Goal: Task Accomplishment & Management: Manage account settings

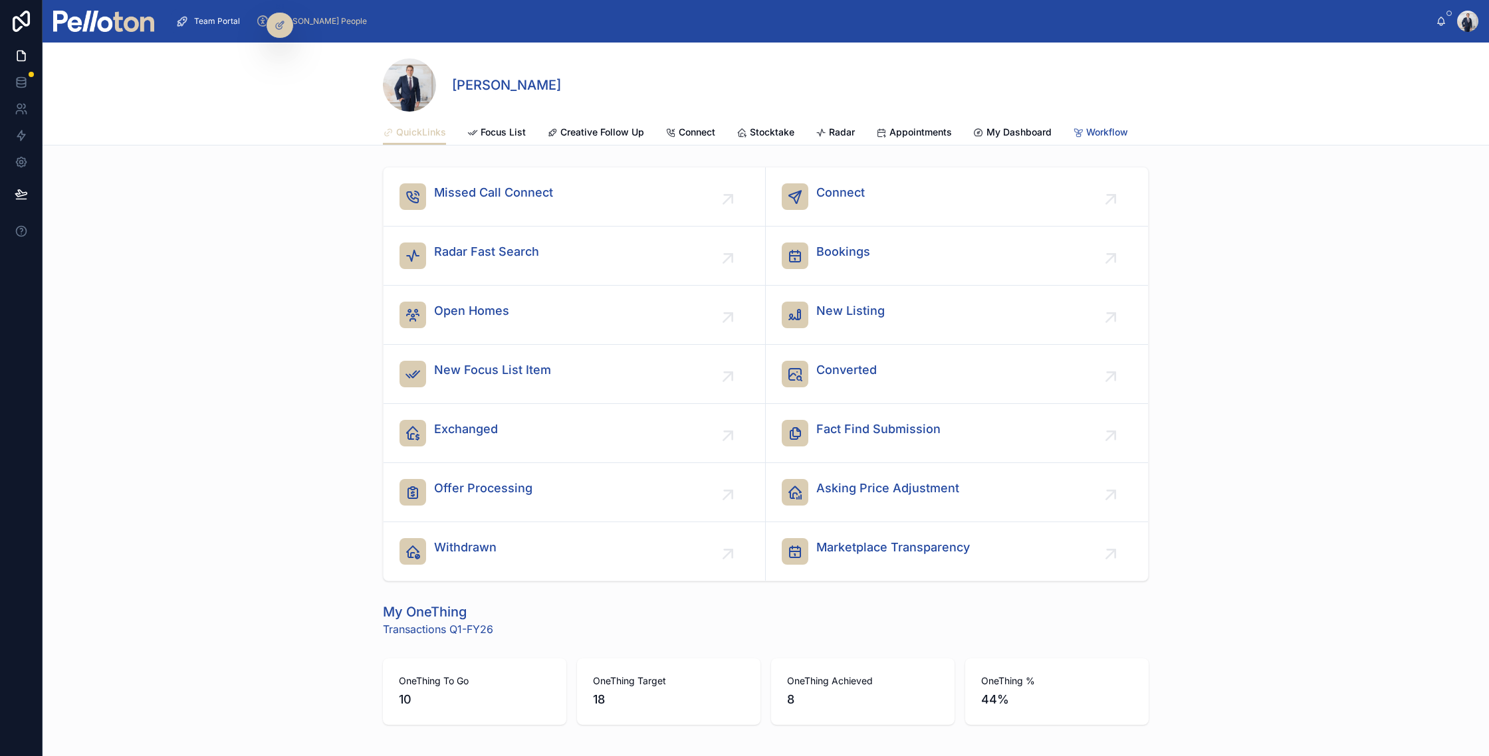
click at [1087, 130] on span "Workflow" at bounding box center [1107, 132] width 42 height 13
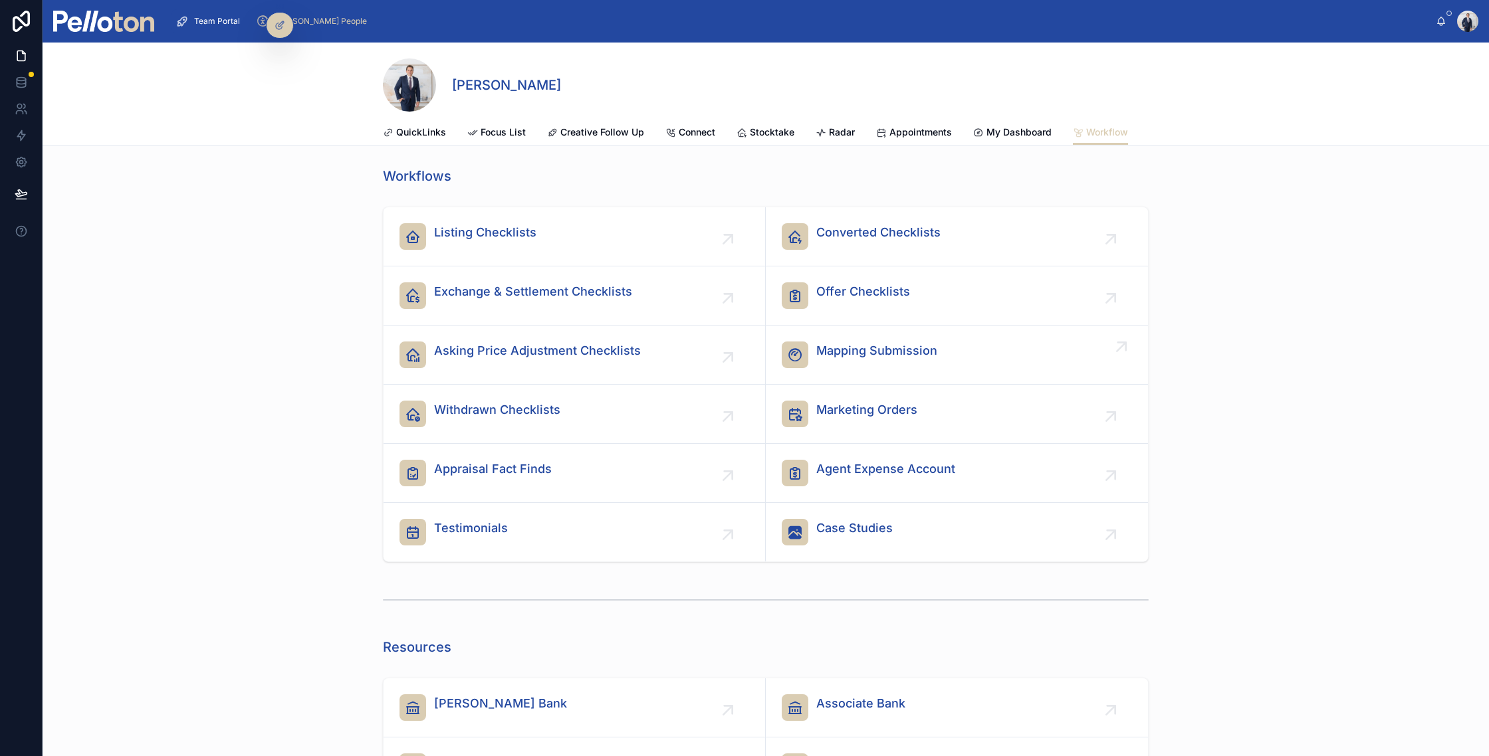
click at [853, 366] on div "Mapping Submission" at bounding box center [876, 355] width 121 height 27
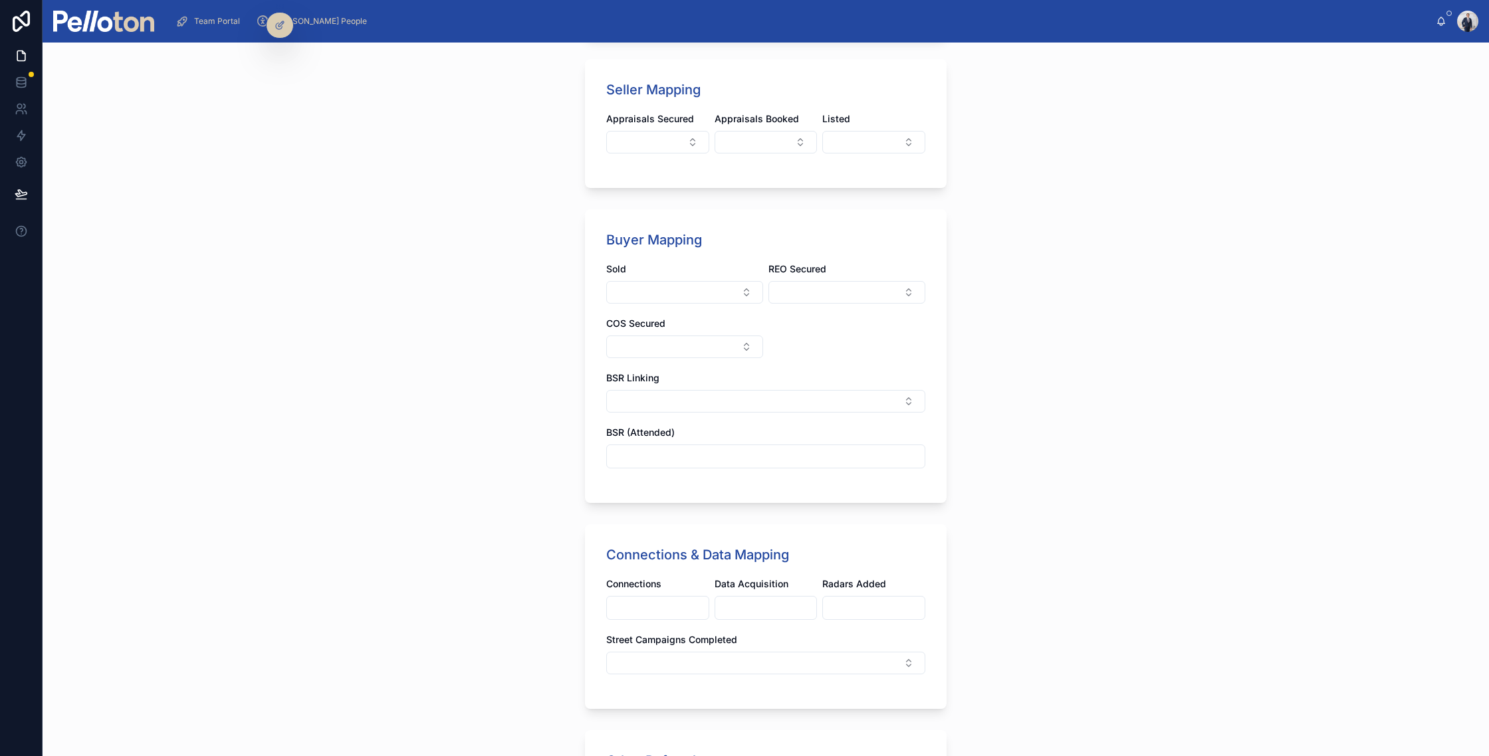
scroll to position [459, 0]
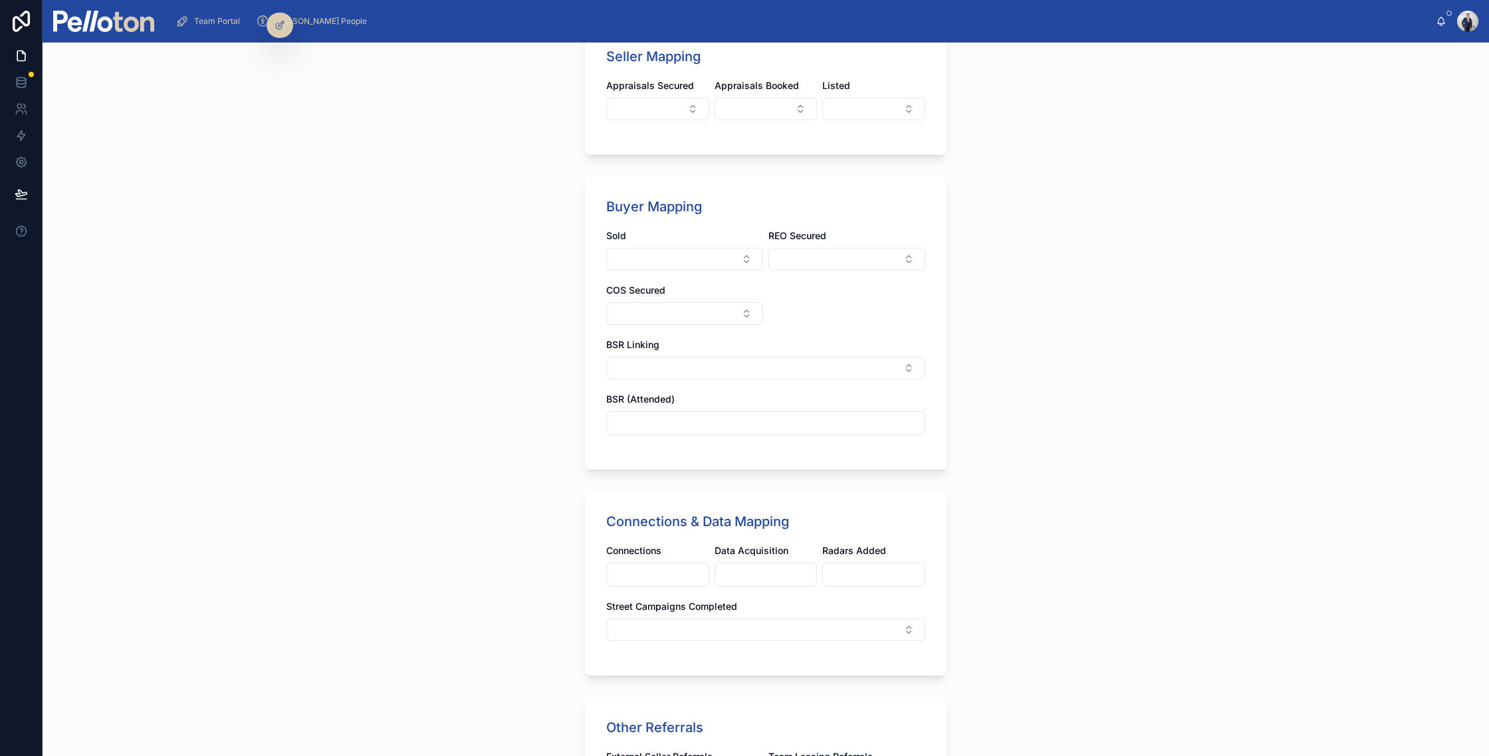
click at [652, 574] on input "text" at bounding box center [658, 575] width 102 height 19
type input "**"
type input "*"
click at [425, 550] on div "Mapping Submission Team Member * [PERSON_NAME] Seller Mapping Appraisals Secure…" at bounding box center [766, 400] width 1446 height 714
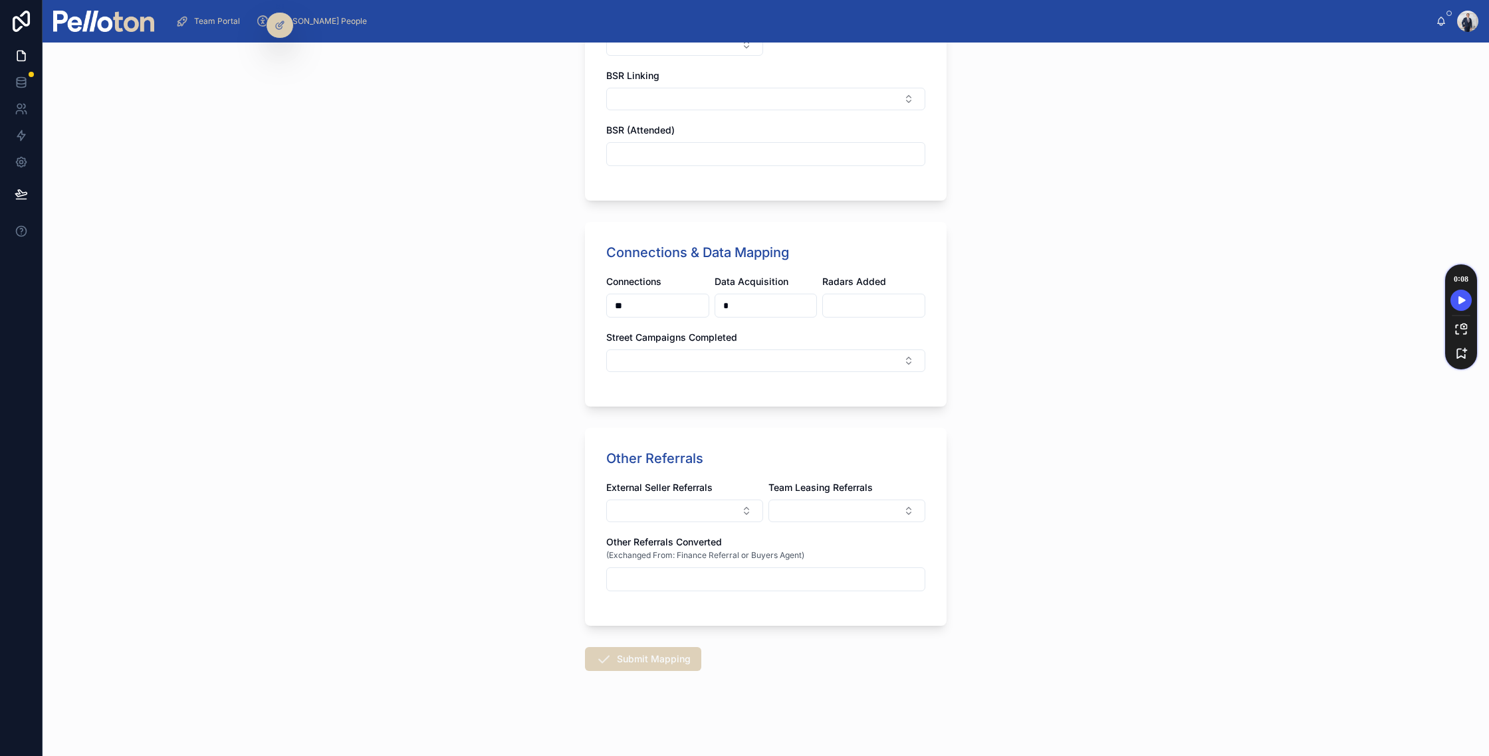
click at [621, 666] on button "Submit Mapping" at bounding box center [643, 659] width 116 height 24
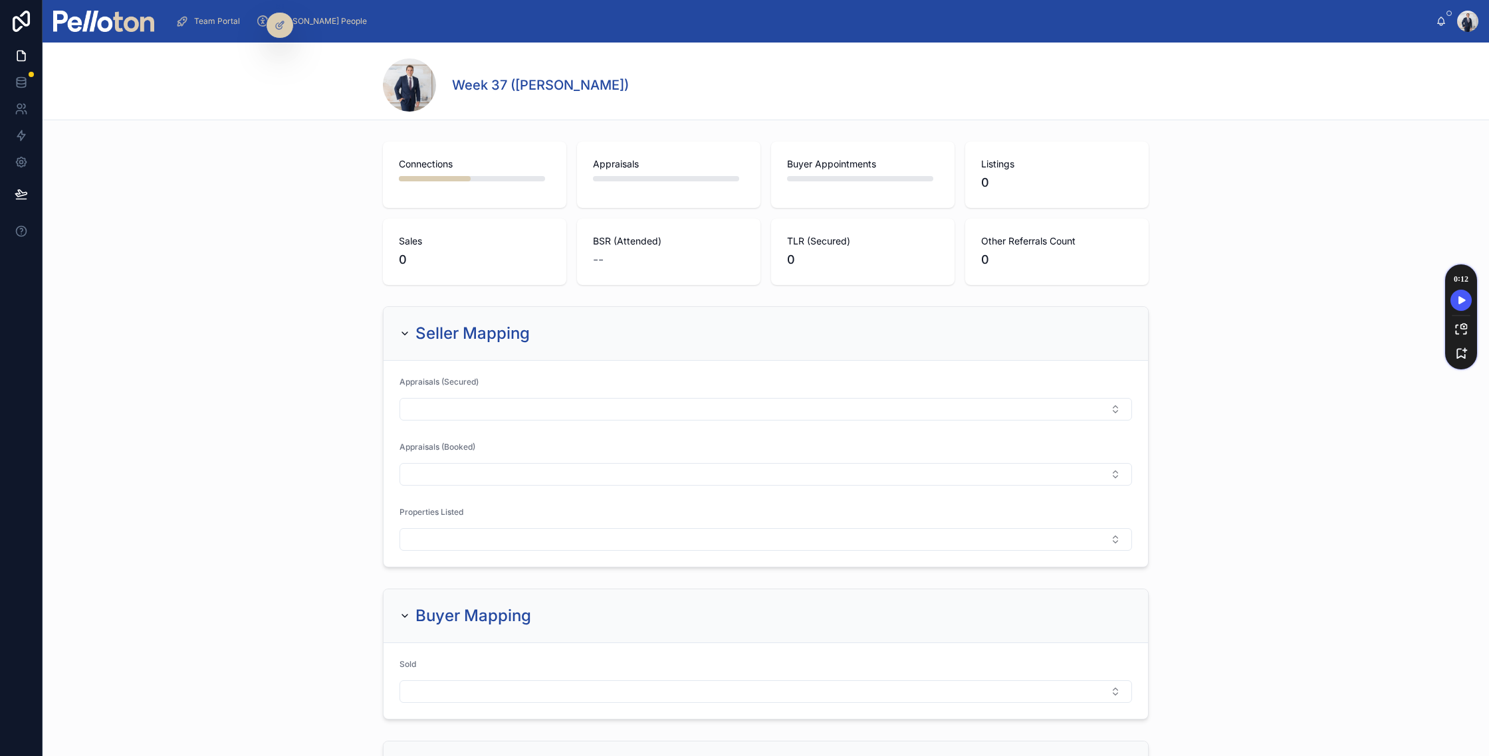
click at [444, 176] on div at bounding box center [435, 178] width 72 height 5
click at [338, 188] on div "Connections Appraisals Buyer Appointments Listings 0 Sales 0 BSR (Attended) -- …" at bounding box center [766, 213] width 1446 height 154
click at [437, 318] on div "Seller Mapping" at bounding box center [766, 334] width 764 height 54
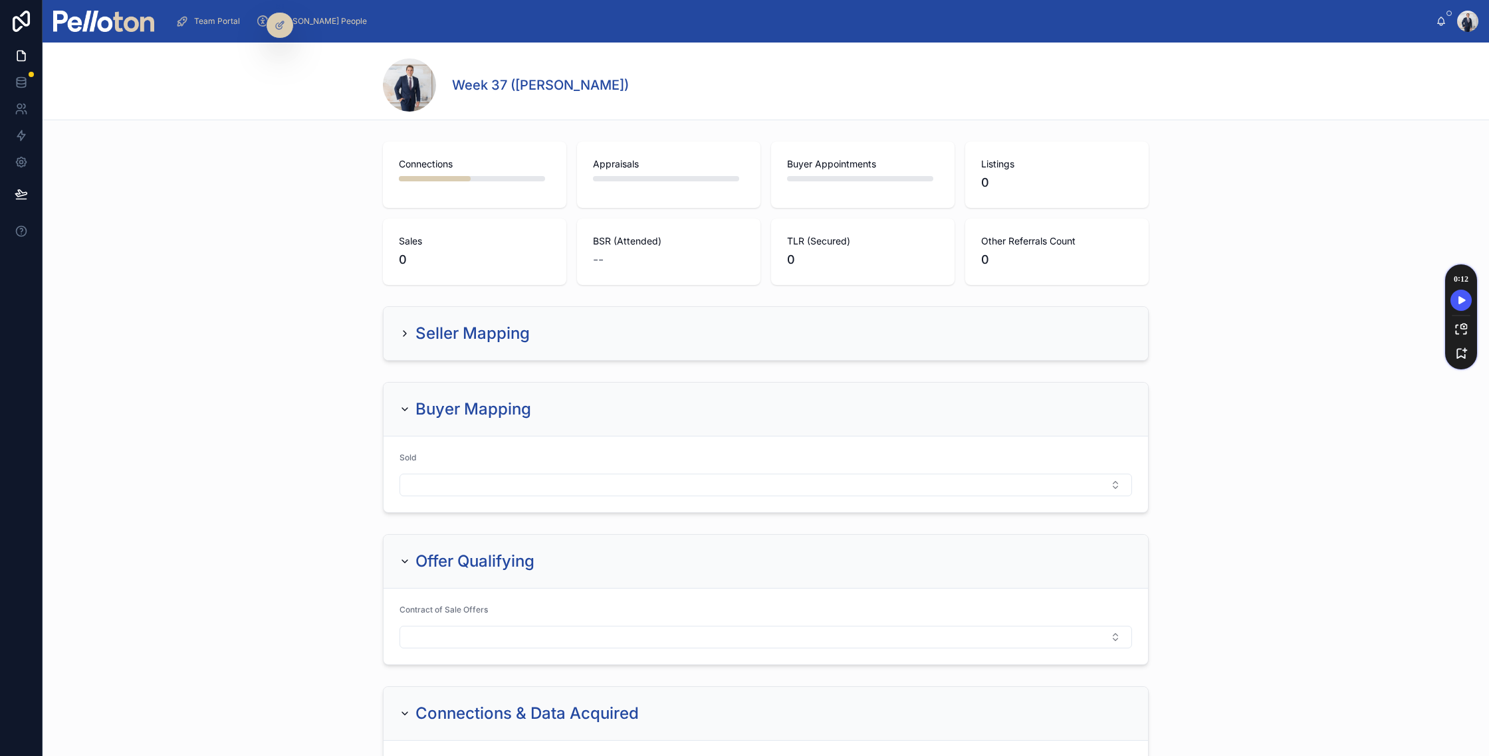
click at [458, 418] on h2 "Buyer Mapping" at bounding box center [473, 409] width 116 height 21
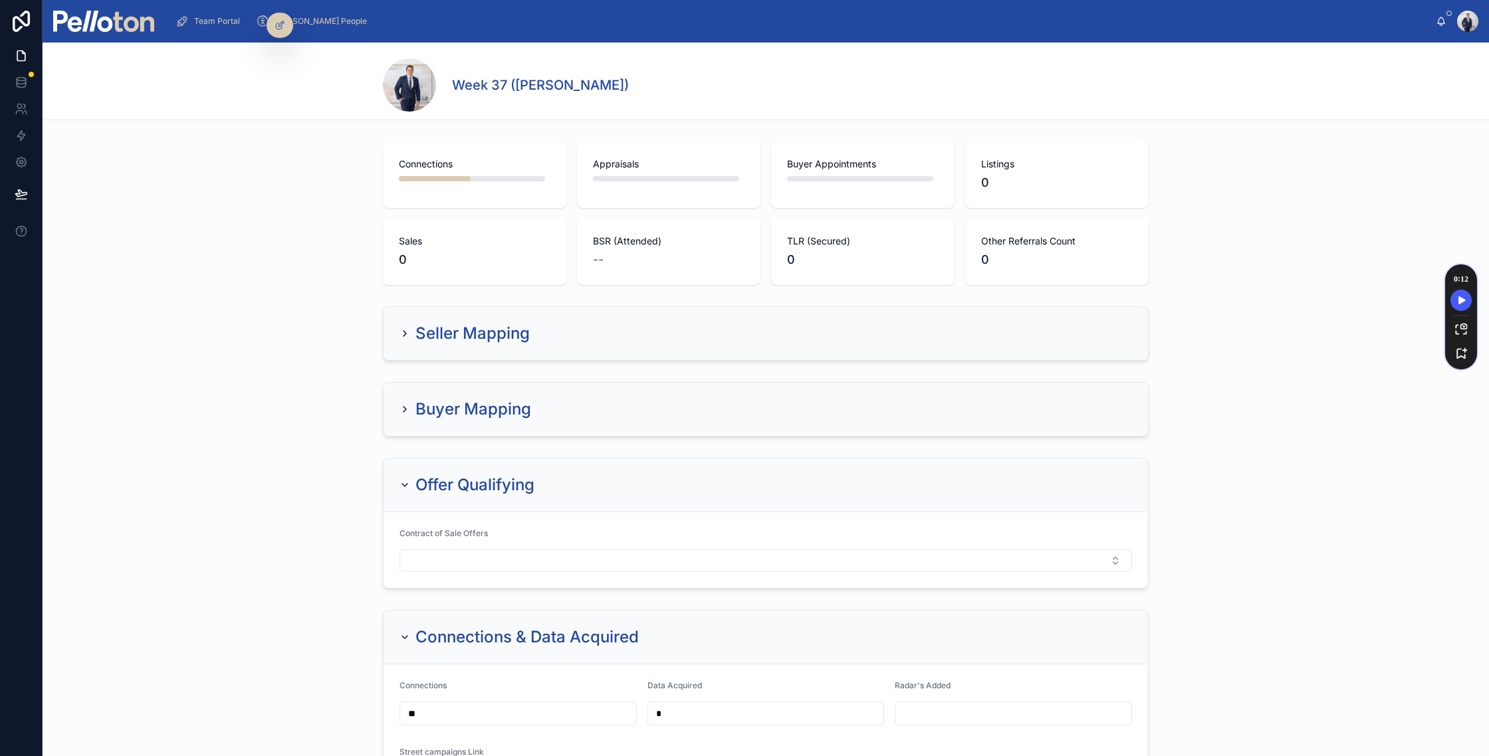
click at [457, 463] on div "Offer Qualifying" at bounding box center [766, 486] width 764 height 54
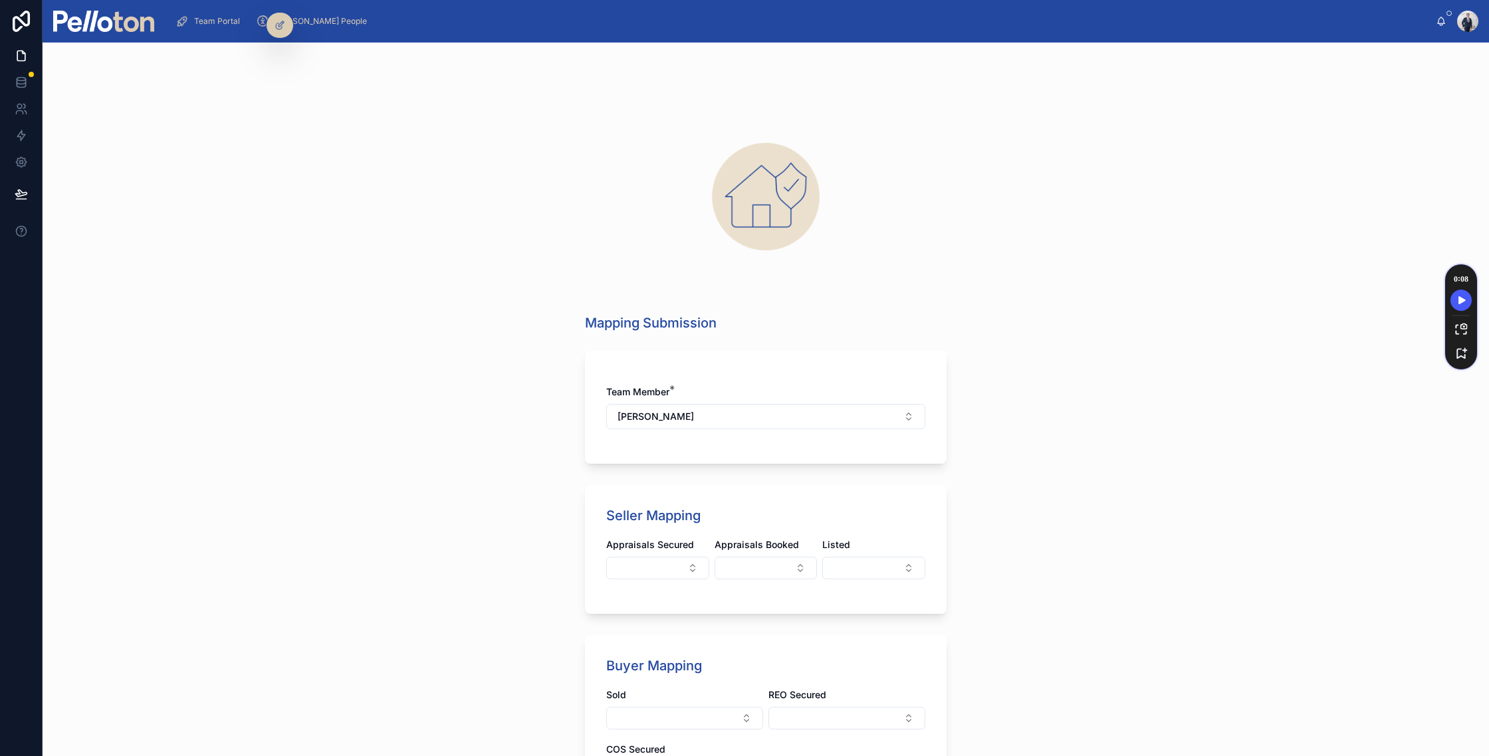
click at [210, 33] on link "Team Portal" at bounding box center [210, 21] width 78 height 24
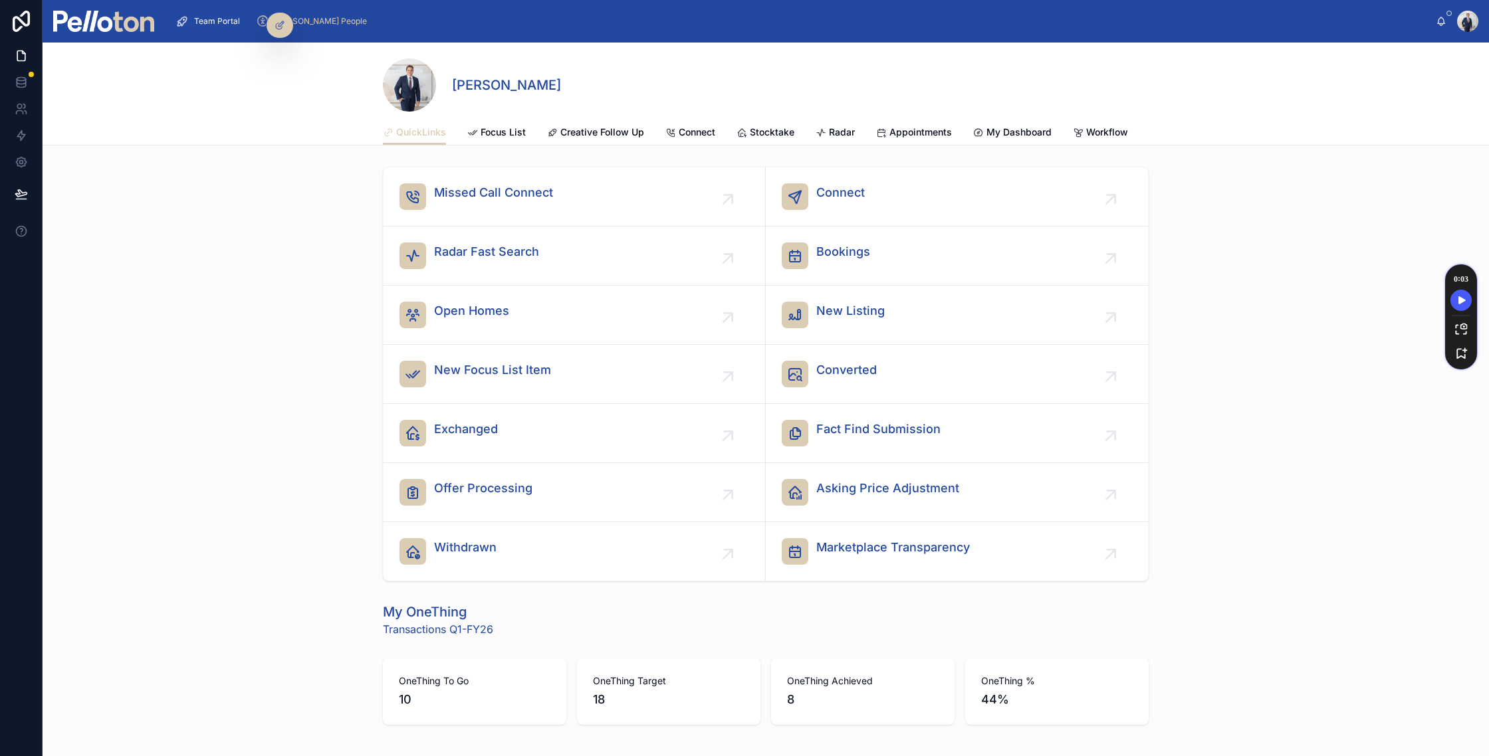
click at [215, 20] on span "Team Portal" at bounding box center [217, 21] width 46 height 11
click at [1103, 128] on span "Workflow" at bounding box center [1107, 132] width 42 height 13
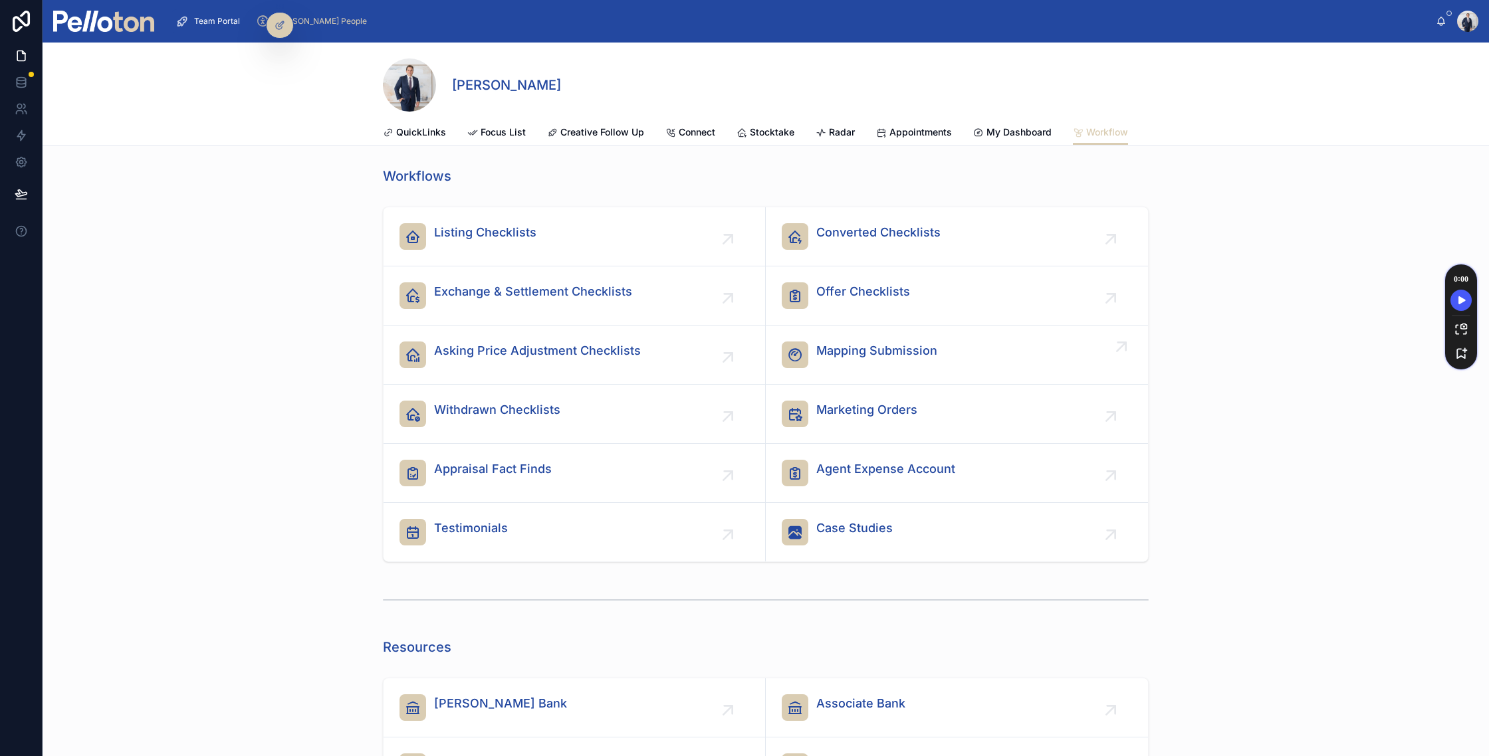
click at [857, 348] on span "Mapping Submission" at bounding box center [876, 351] width 121 height 19
click at [956, 132] on span "Mapping" at bounding box center [961, 132] width 40 height 13
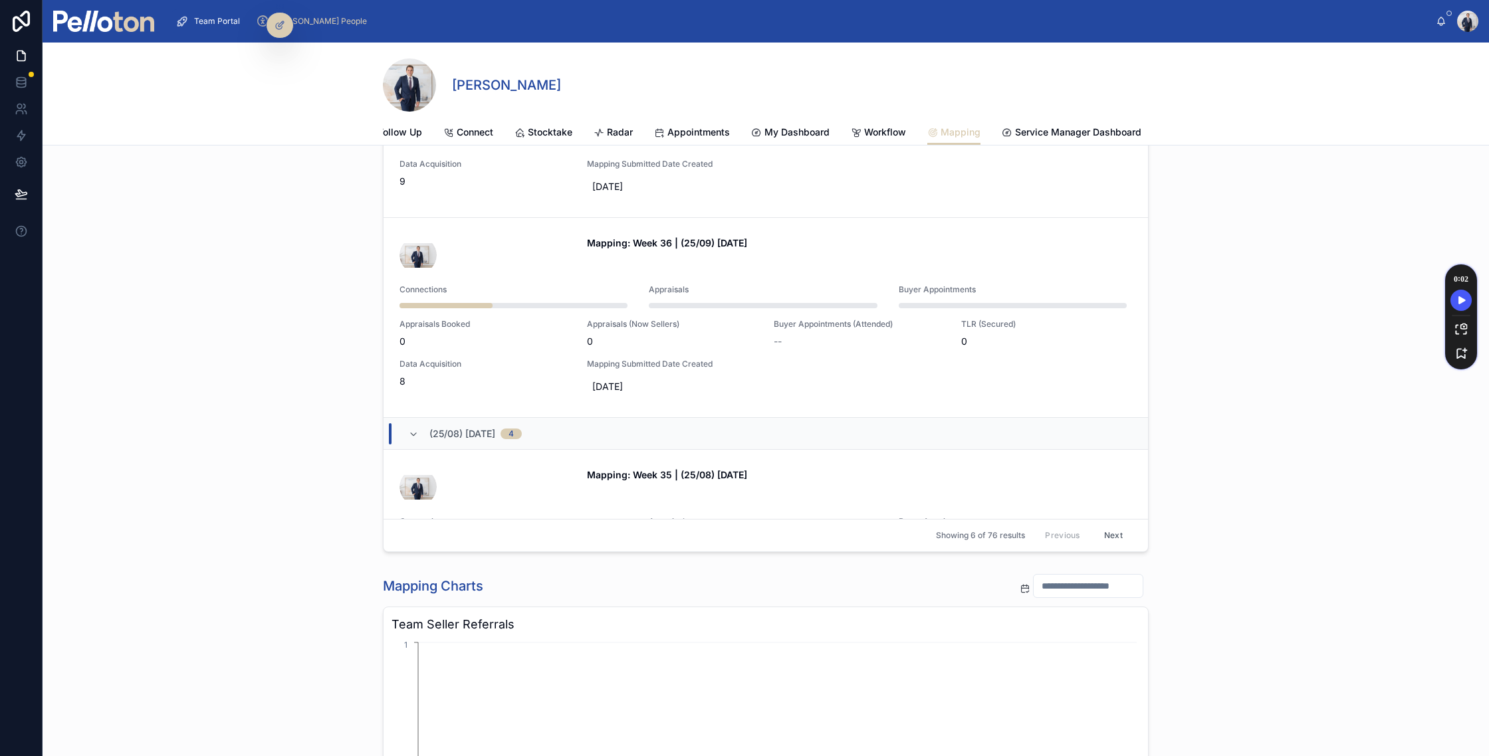
click at [1052, 590] on input "text" at bounding box center [1088, 586] width 109 height 19
click at [1063, 346] on html "Team Portal [PERSON_NAME] People [PERSON_NAME] [PERSON_NAME] Mapping QuickLinks…" at bounding box center [744, 378] width 1489 height 756
click at [1109, 391] on button "1" at bounding box center [1106, 396] width 24 height 24
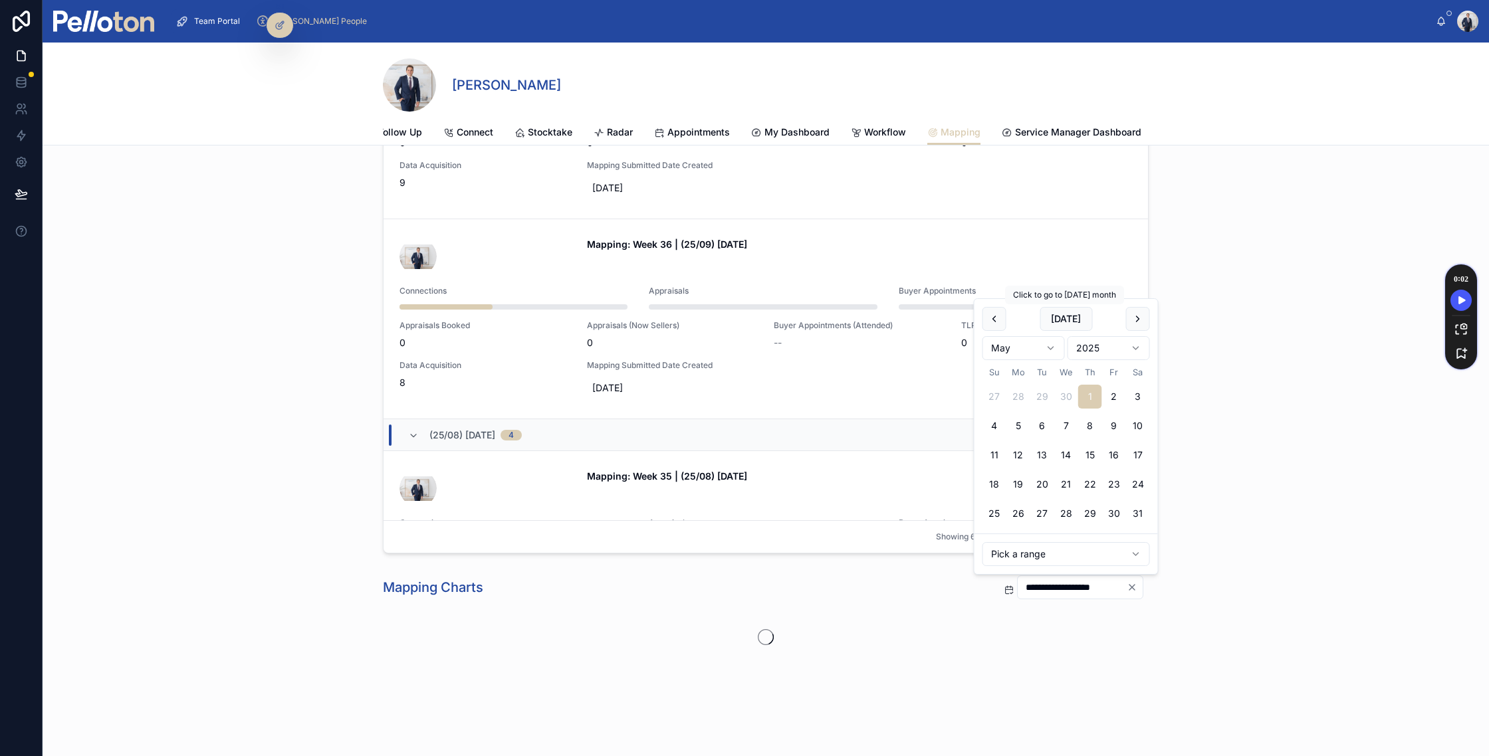
scroll to position [225, 0]
click at [1044, 351] on html "Team Portal [PERSON_NAME] People [PERSON_NAME] [PERSON_NAME] Mapping QuickLinks…" at bounding box center [744, 378] width 1489 height 756
click at [1042, 426] on button "9" at bounding box center [1042, 425] width 24 height 24
type input "**********"
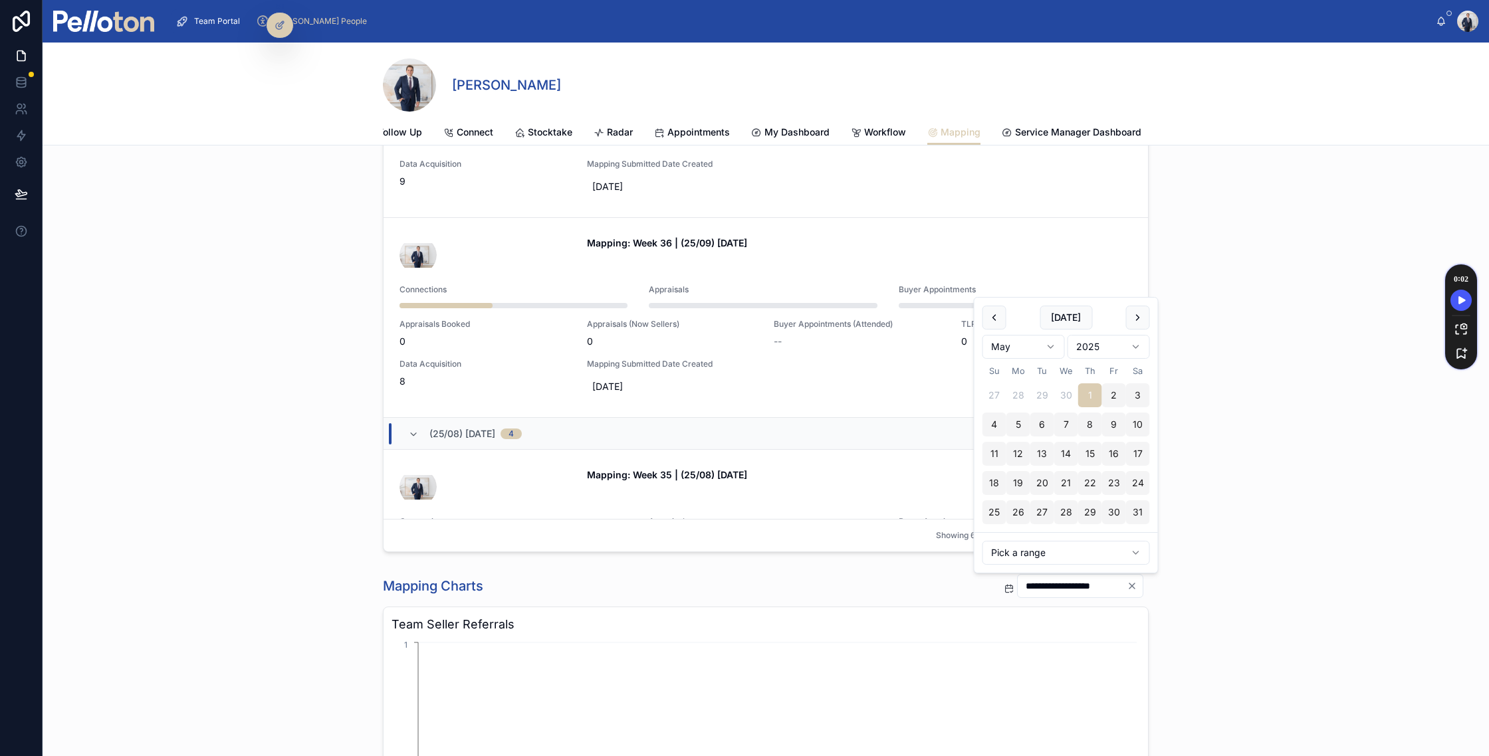
click at [298, 453] on div "Stefon's Mapping This Week: Week 37 New Mapping (25/09) [DATE] 2 Mapping: Week …" at bounding box center [766, 247] width 1446 height 621
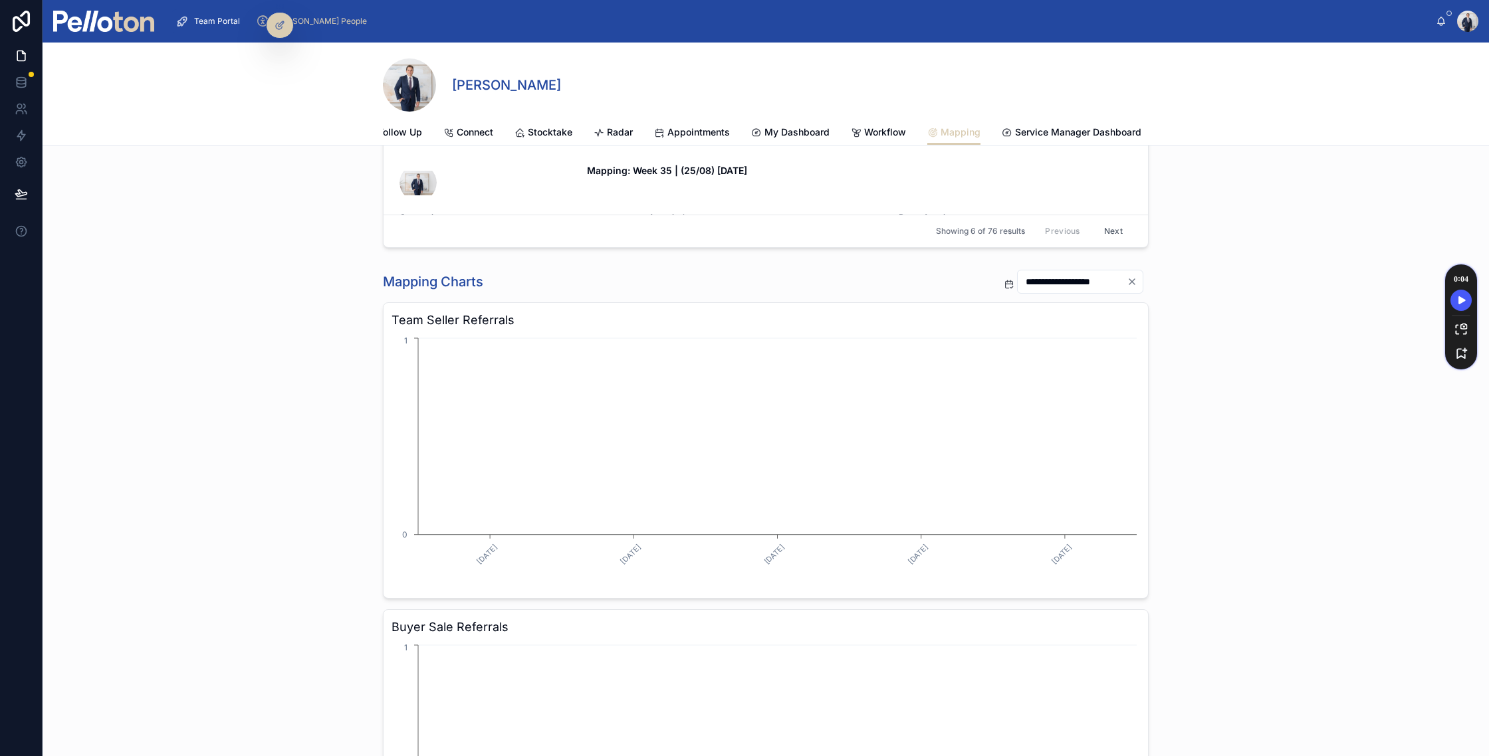
scroll to position [0, 0]
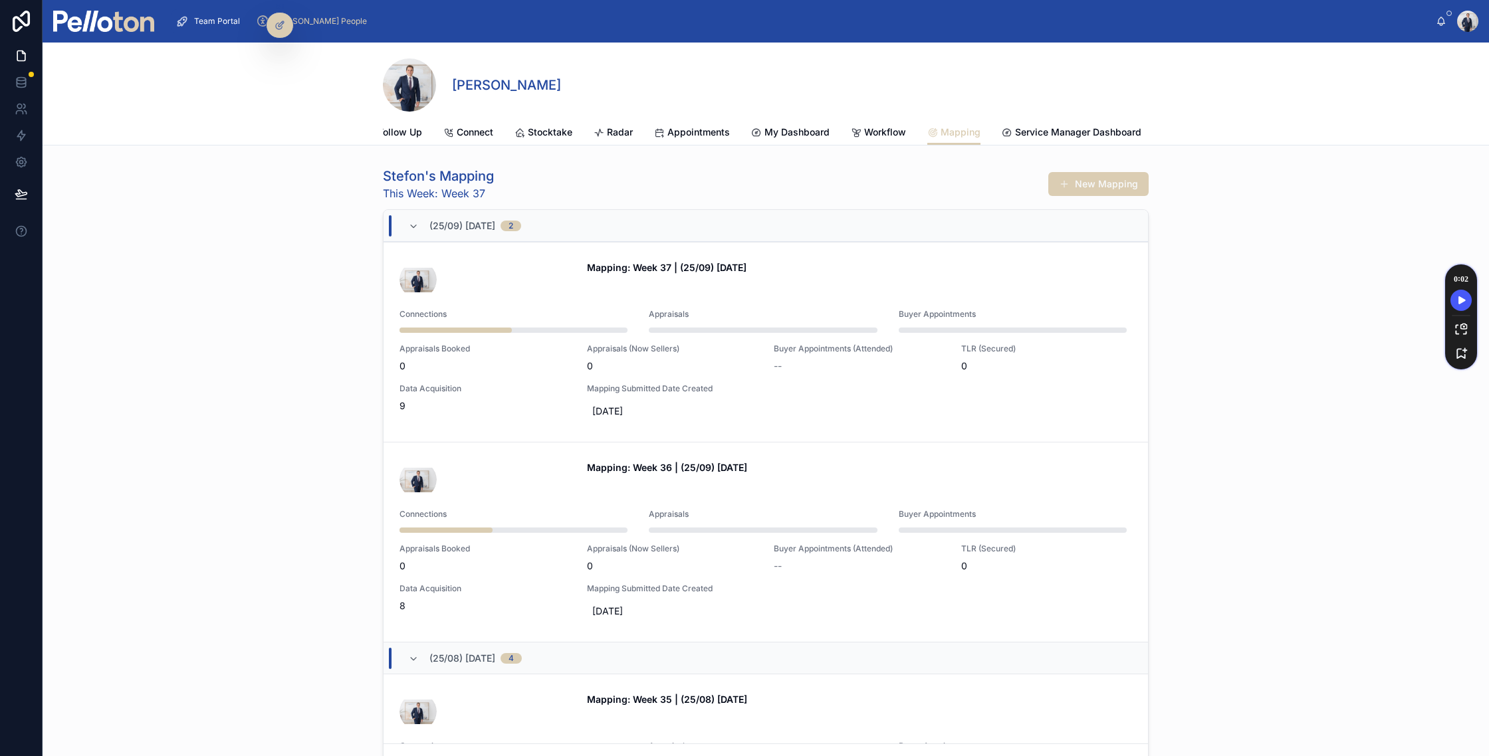
click at [119, 31] on img at bounding box center [103, 21] width 101 height 21
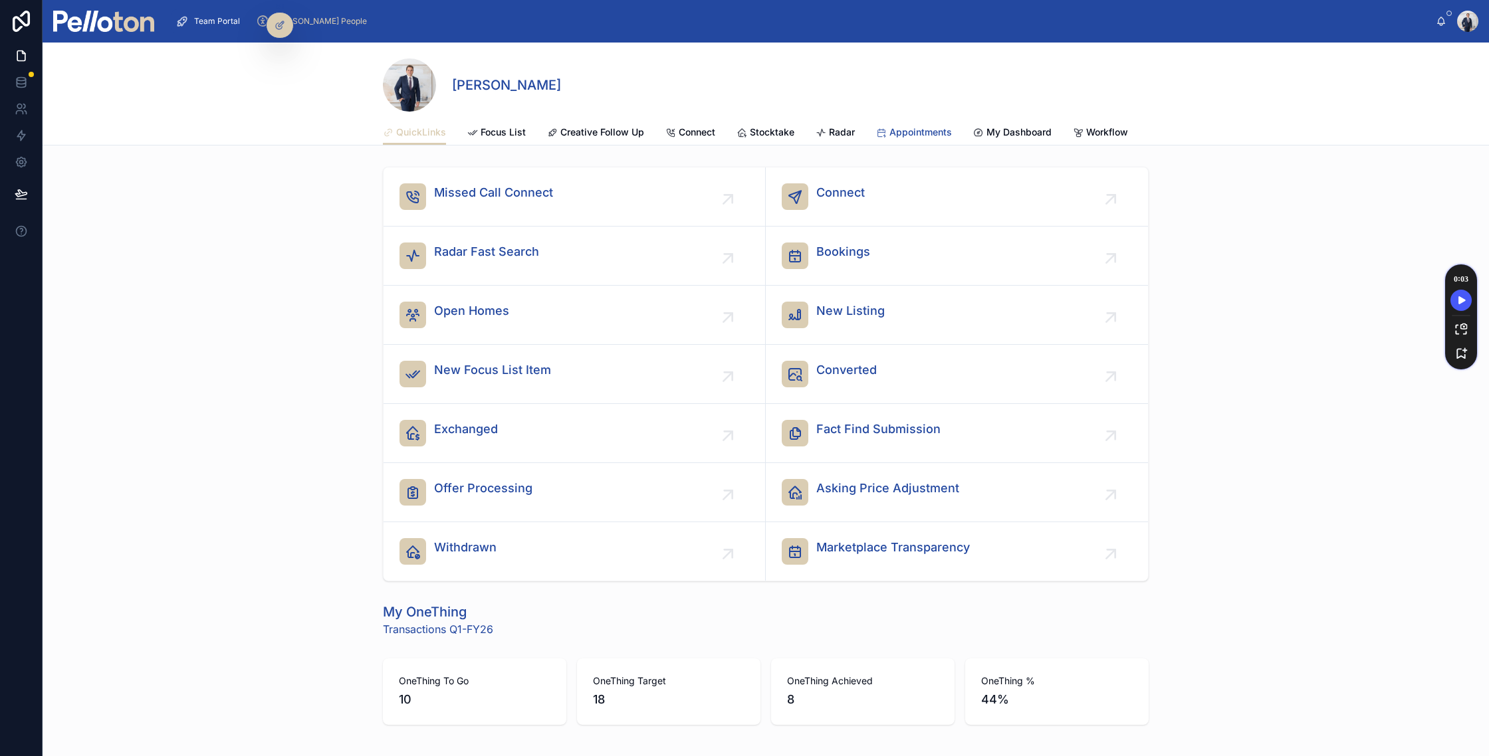
click at [893, 133] on span "Appointments" at bounding box center [920, 132] width 62 height 13
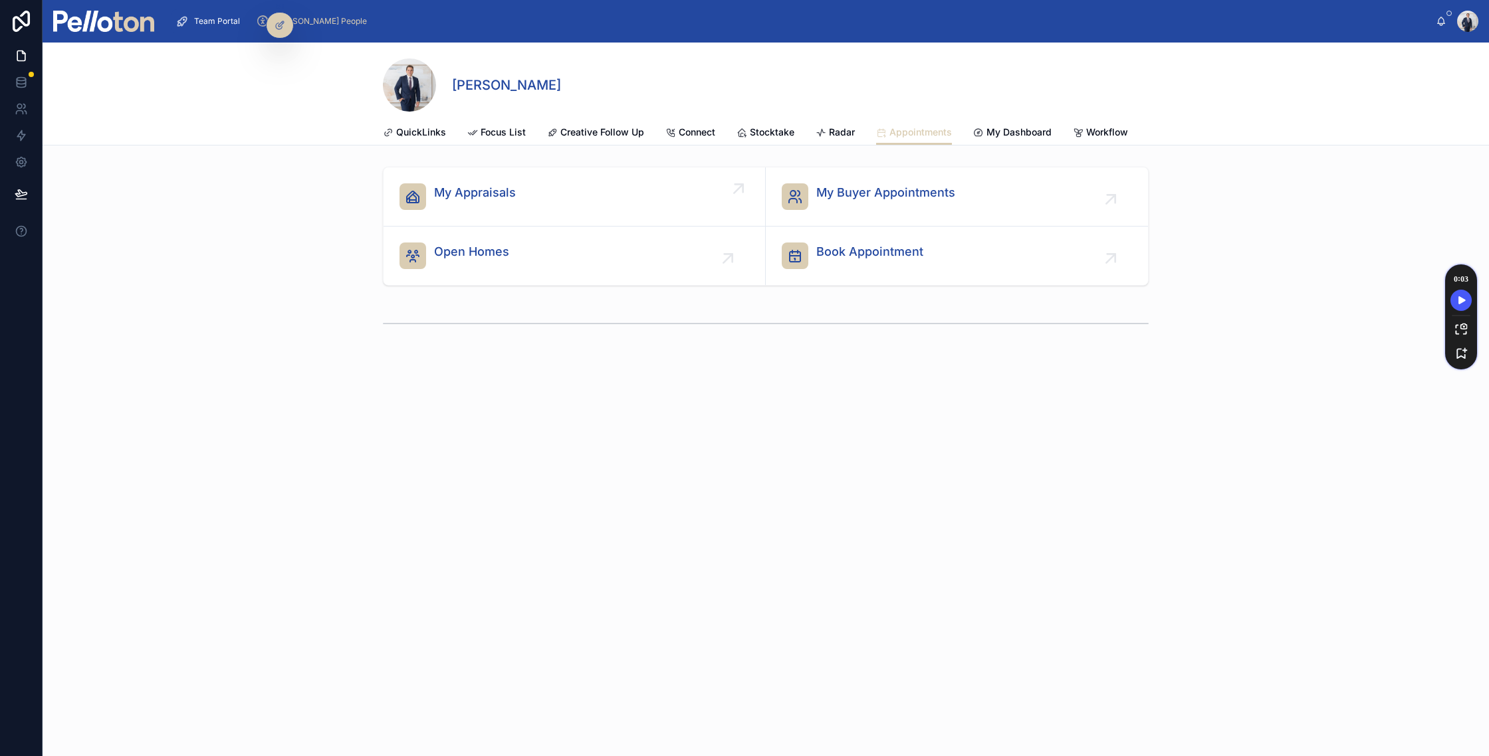
click at [544, 201] on div "My Appraisals" at bounding box center [574, 196] width 350 height 27
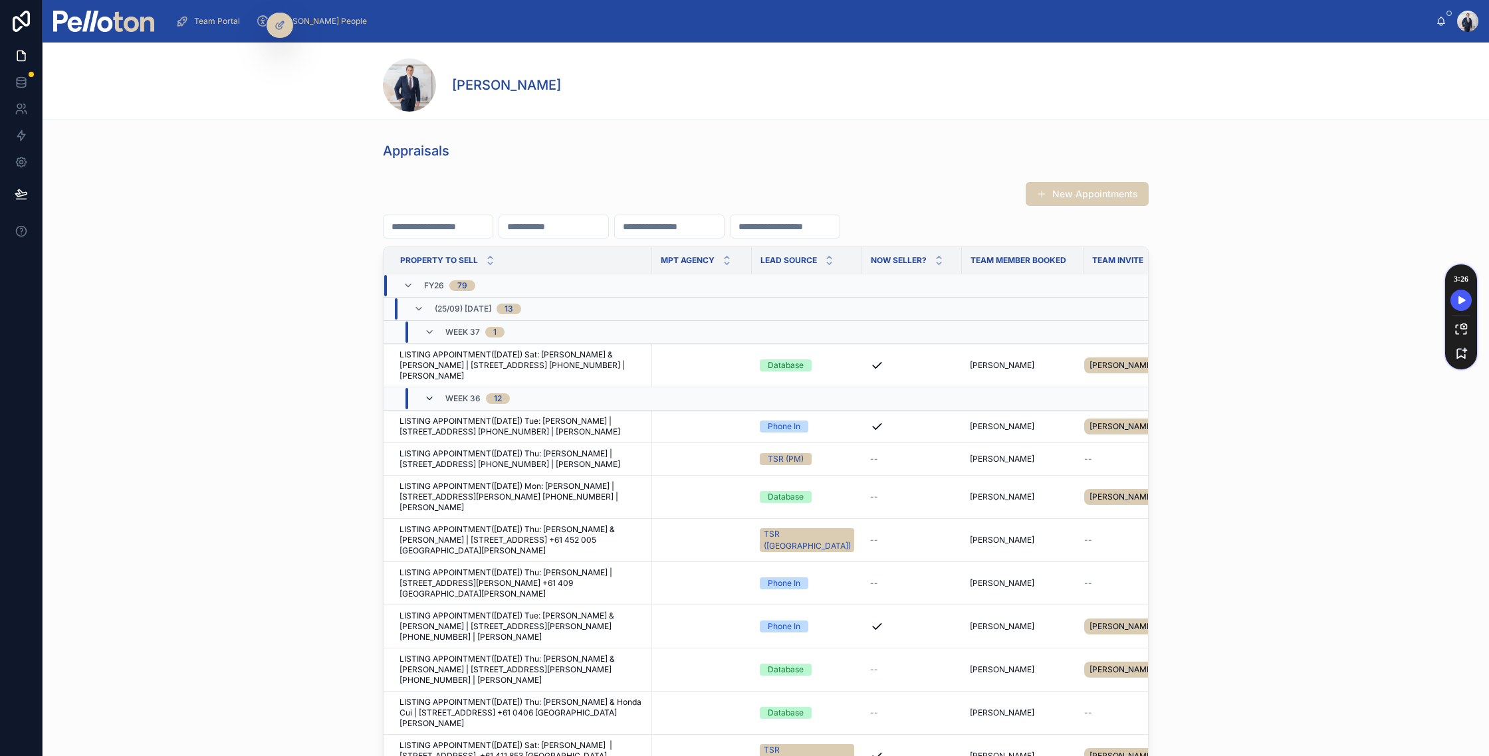
click at [425, 393] on icon at bounding box center [429, 398] width 11 height 11
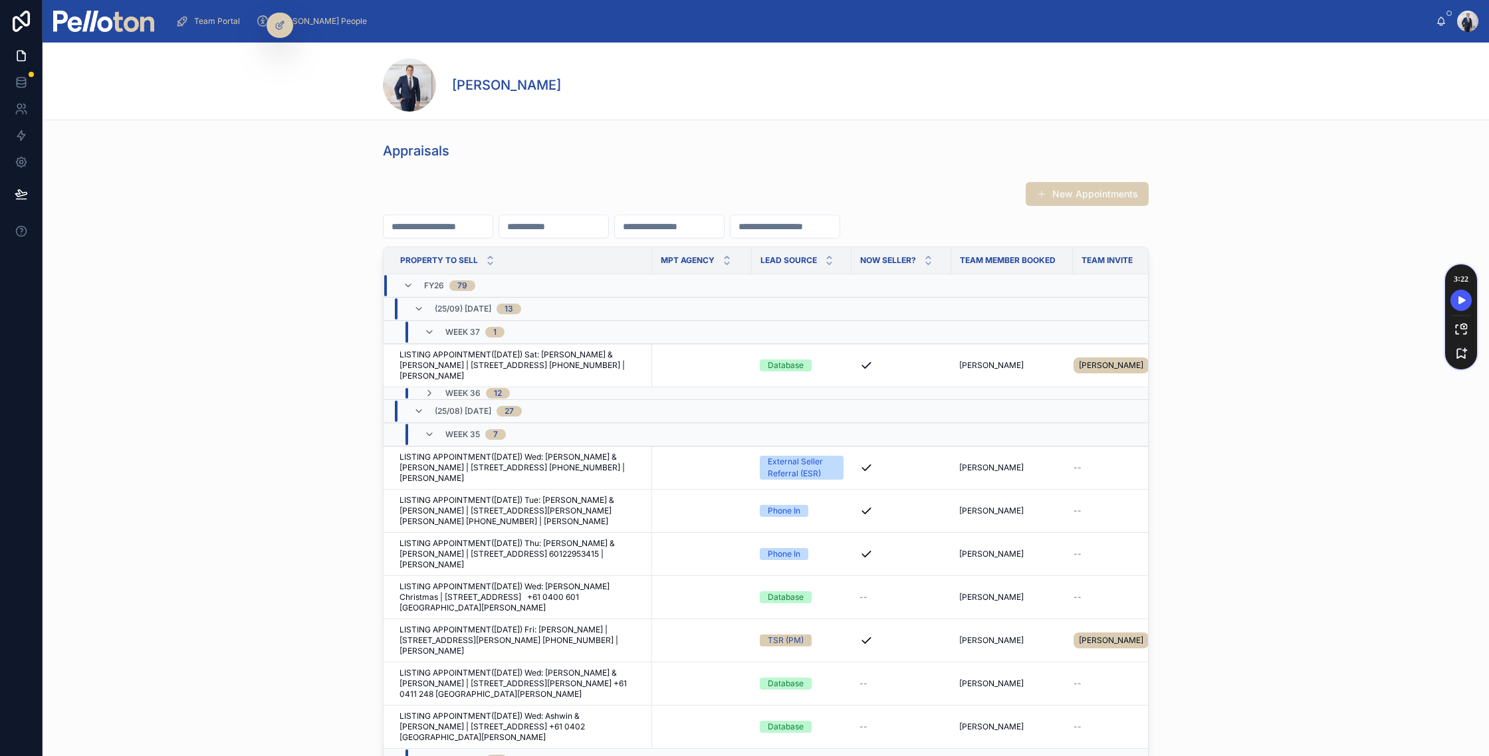
click at [430, 424] on div "Week 35 7" at bounding box center [465, 434] width 82 height 21
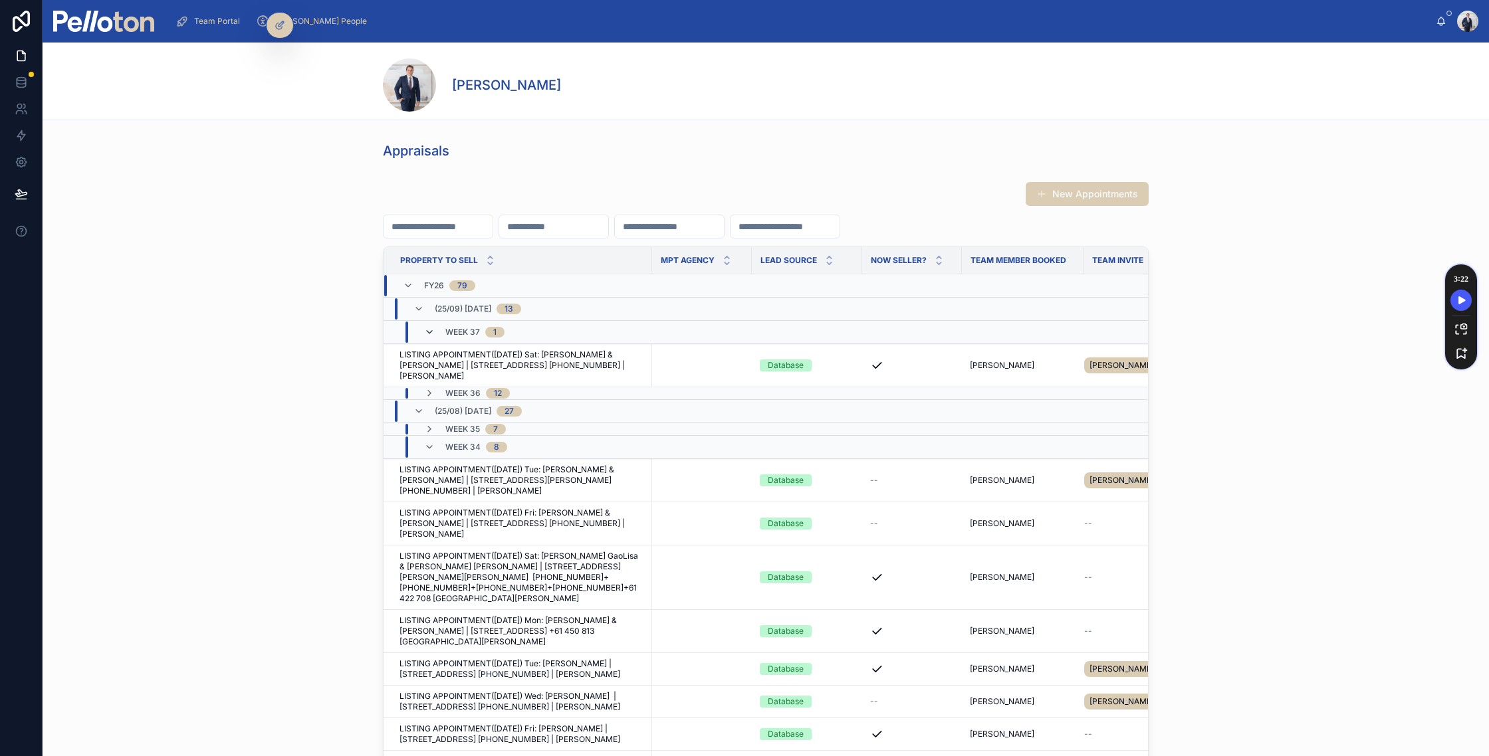
click at [429, 334] on icon at bounding box center [429, 332] width 11 height 11
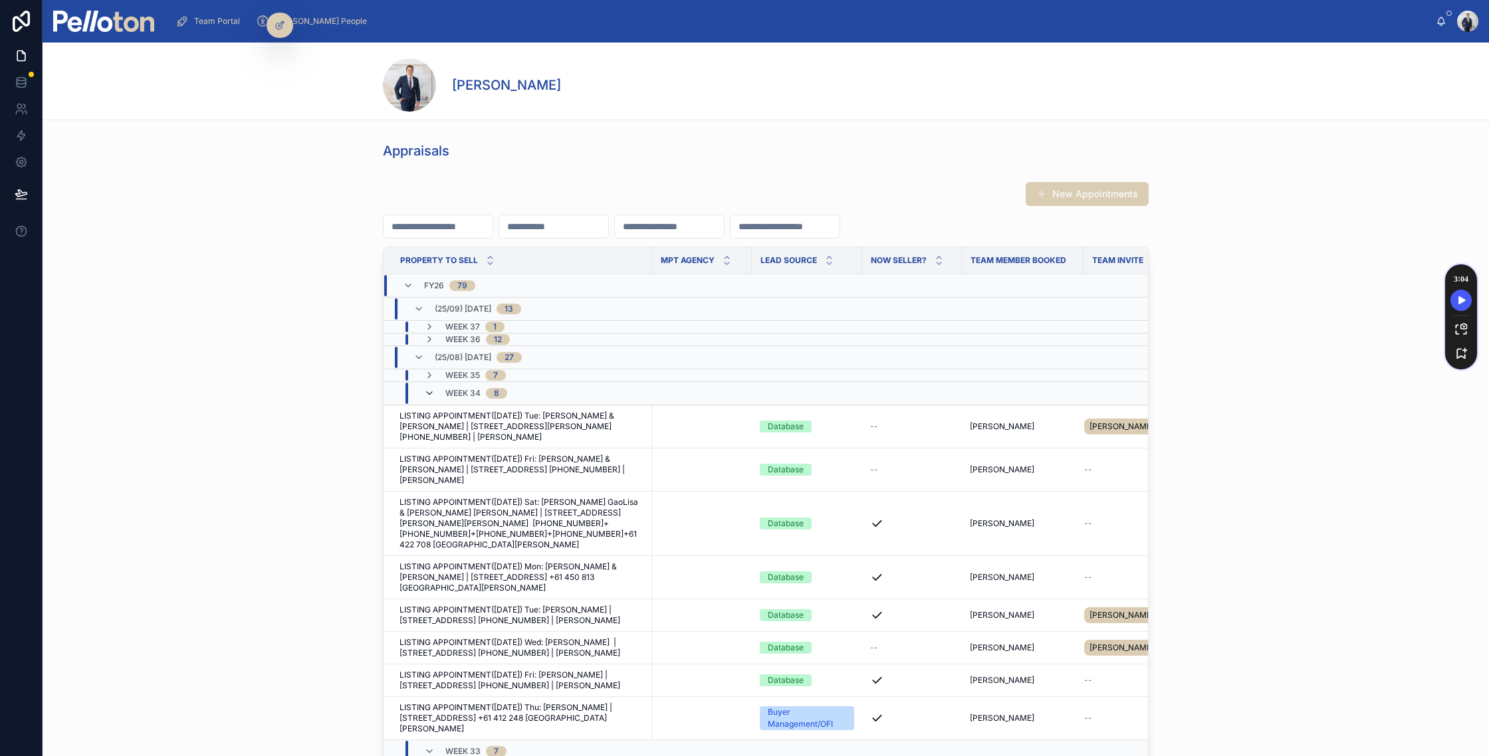
click at [429, 393] on icon at bounding box center [429, 393] width 11 height 11
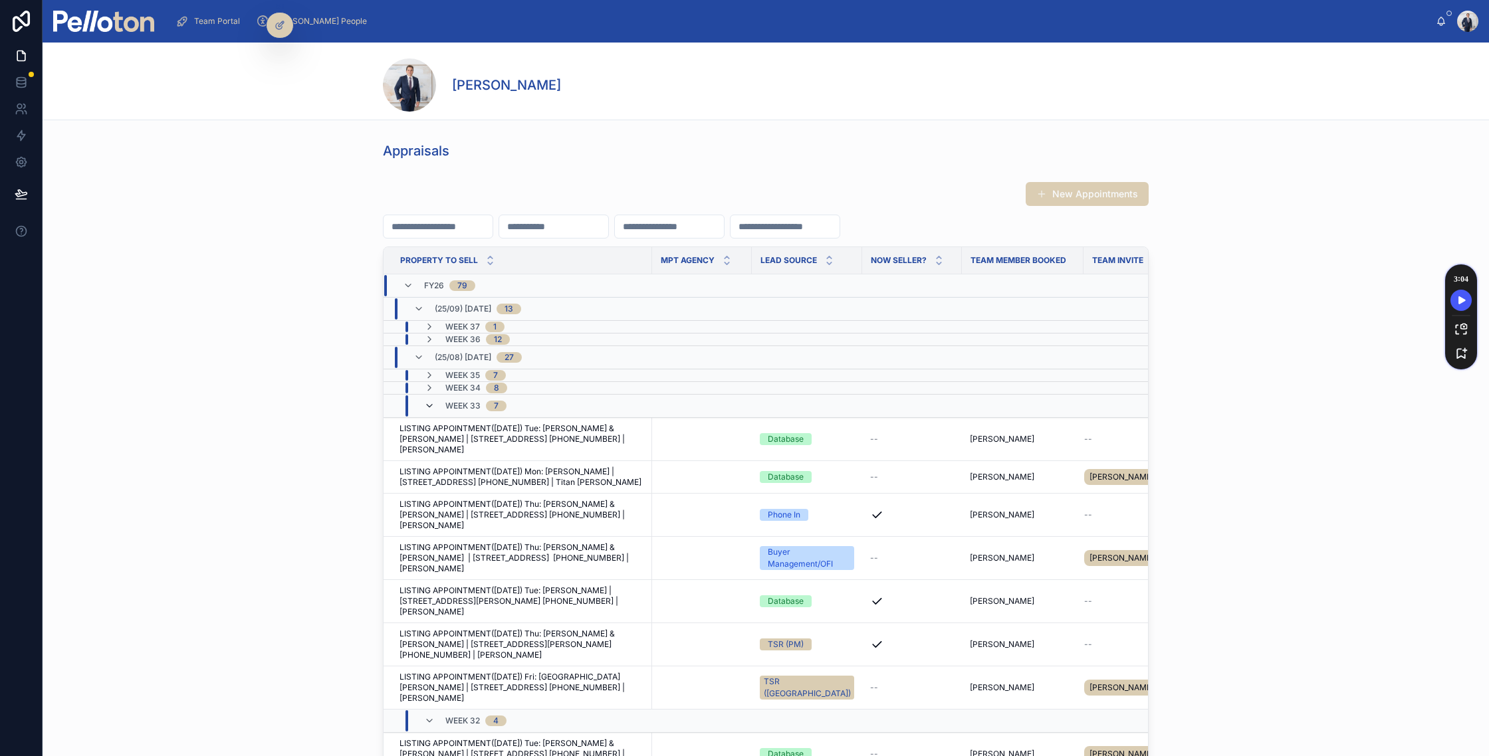
click at [429, 401] on icon at bounding box center [429, 406] width 11 height 11
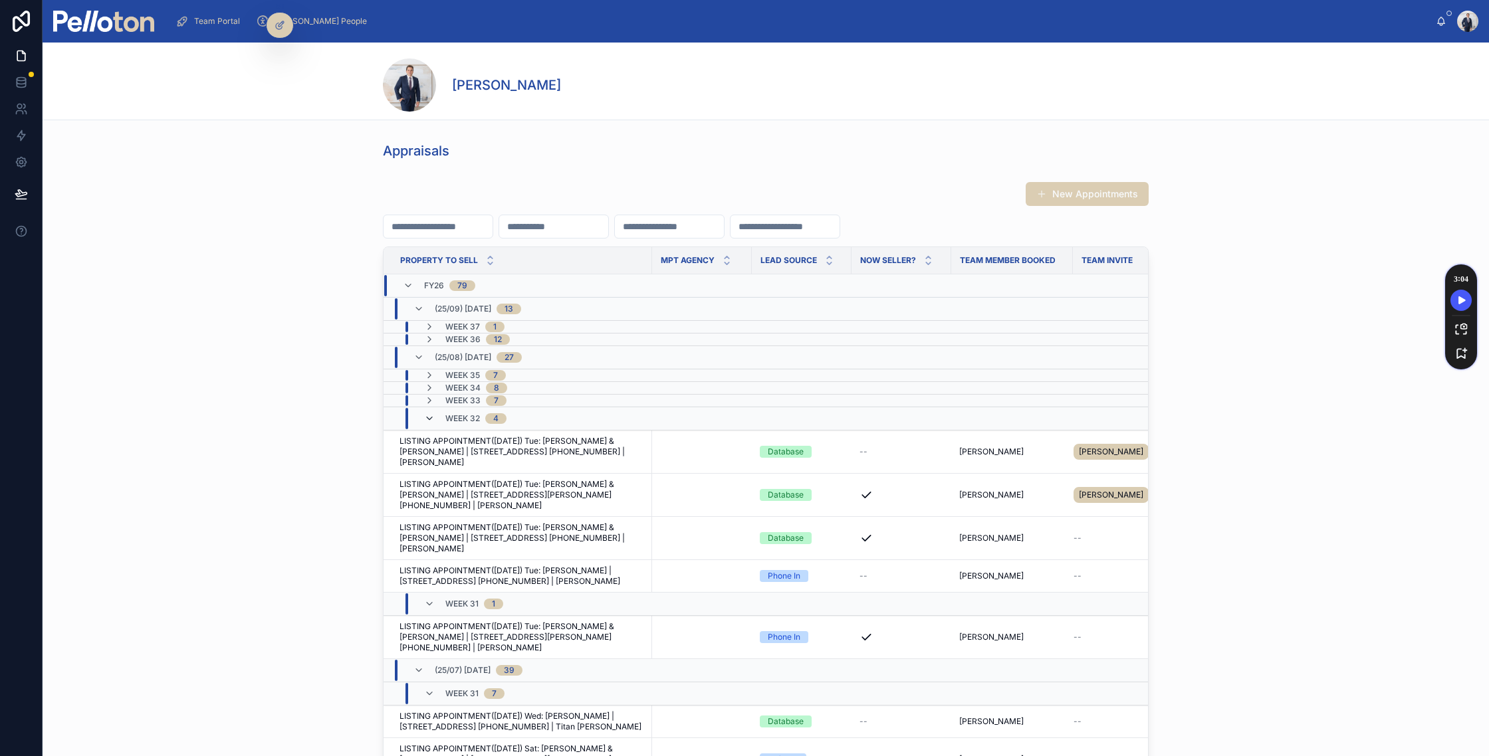
click at [429, 415] on icon at bounding box center [429, 418] width 11 height 11
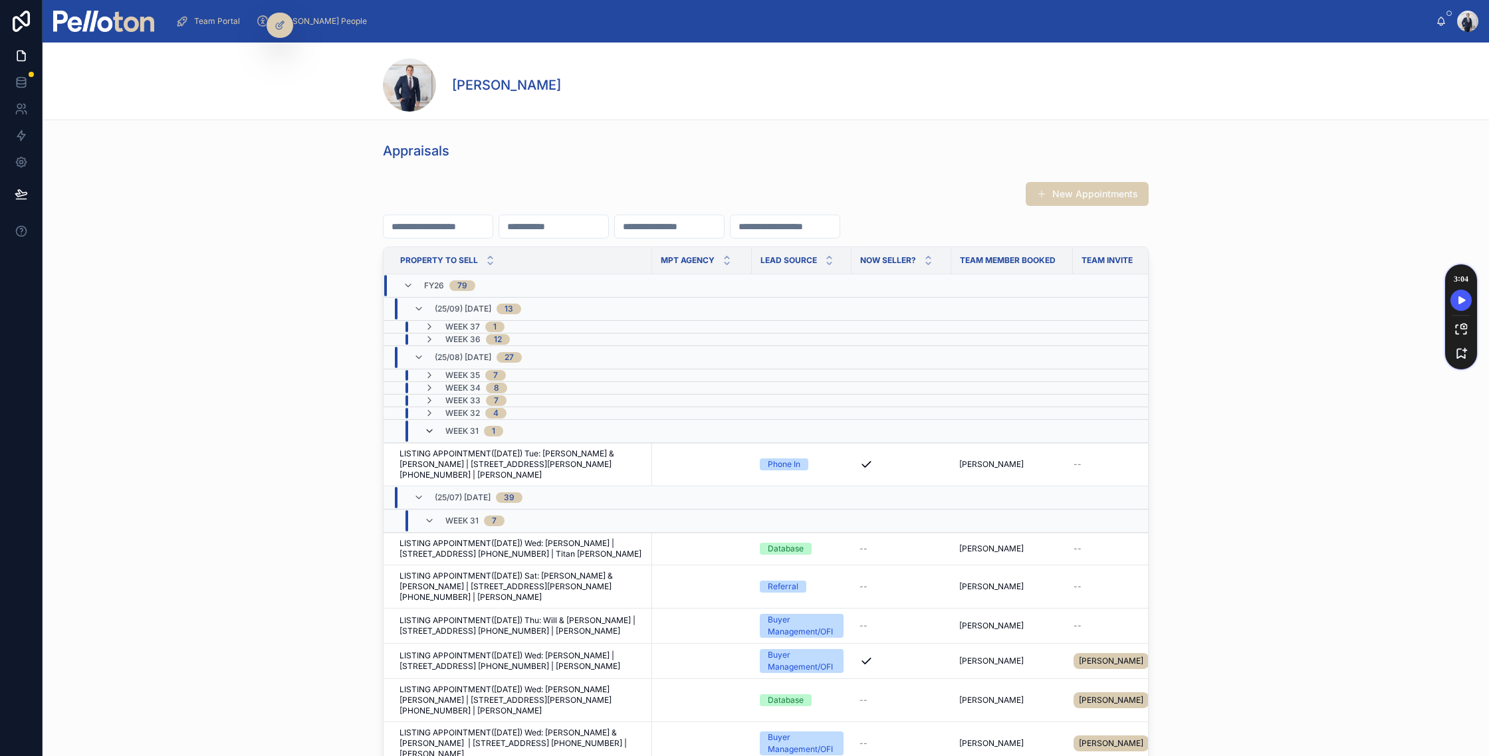
click at [429, 433] on icon at bounding box center [429, 431] width 11 height 11
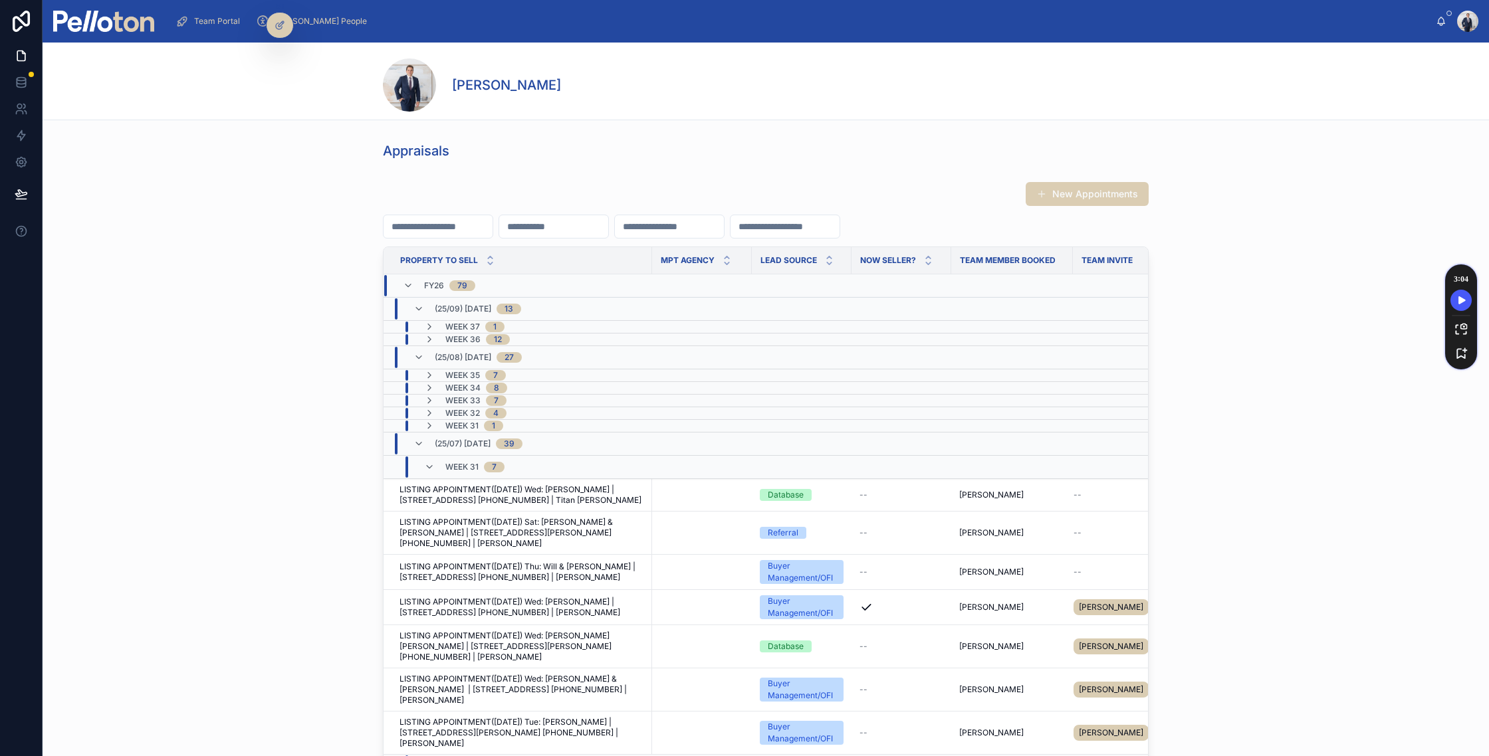
click at [429, 444] on div "(25/07) [DATE]" at bounding box center [467, 443] width 109 height 21
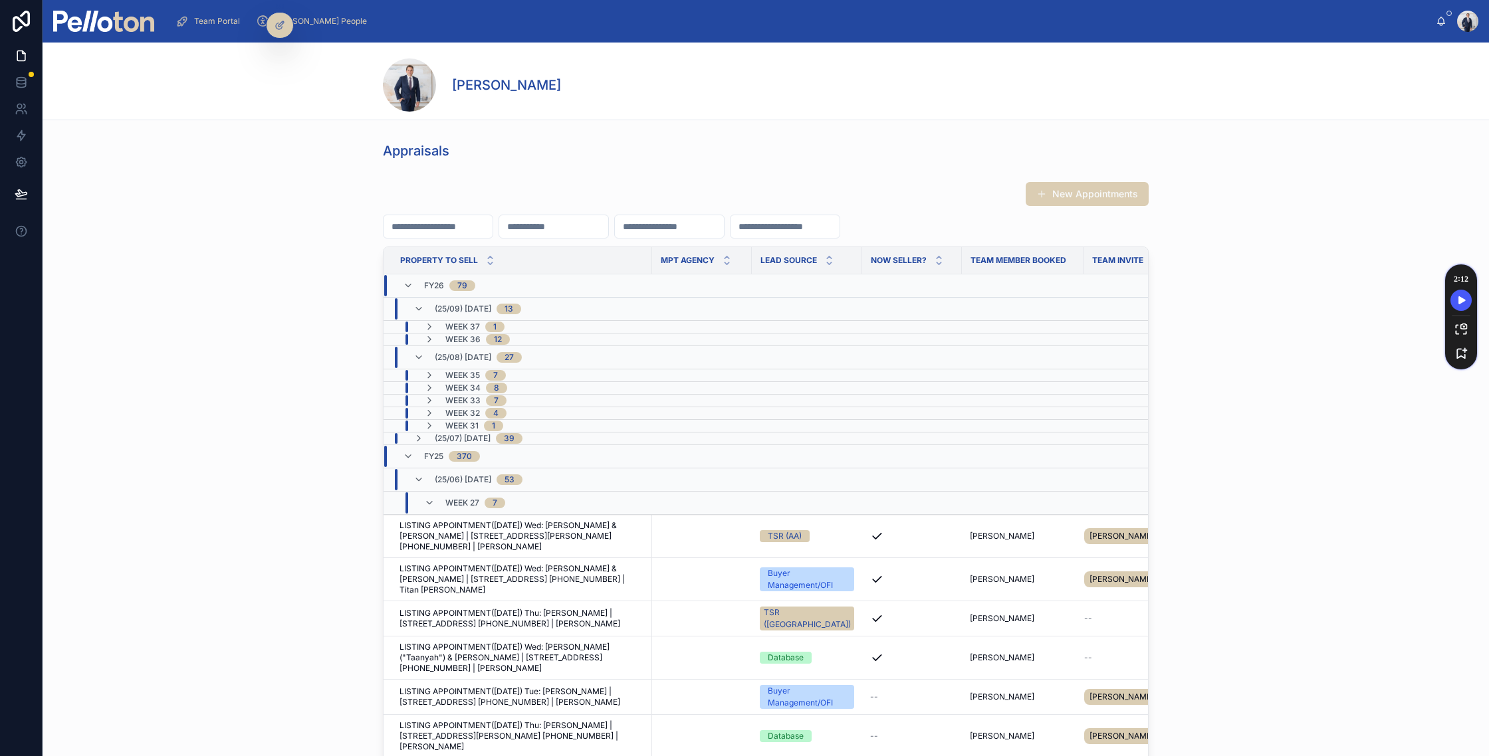
click at [438, 507] on div "Week 27 7" at bounding box center [464, 503] width 81 height 21
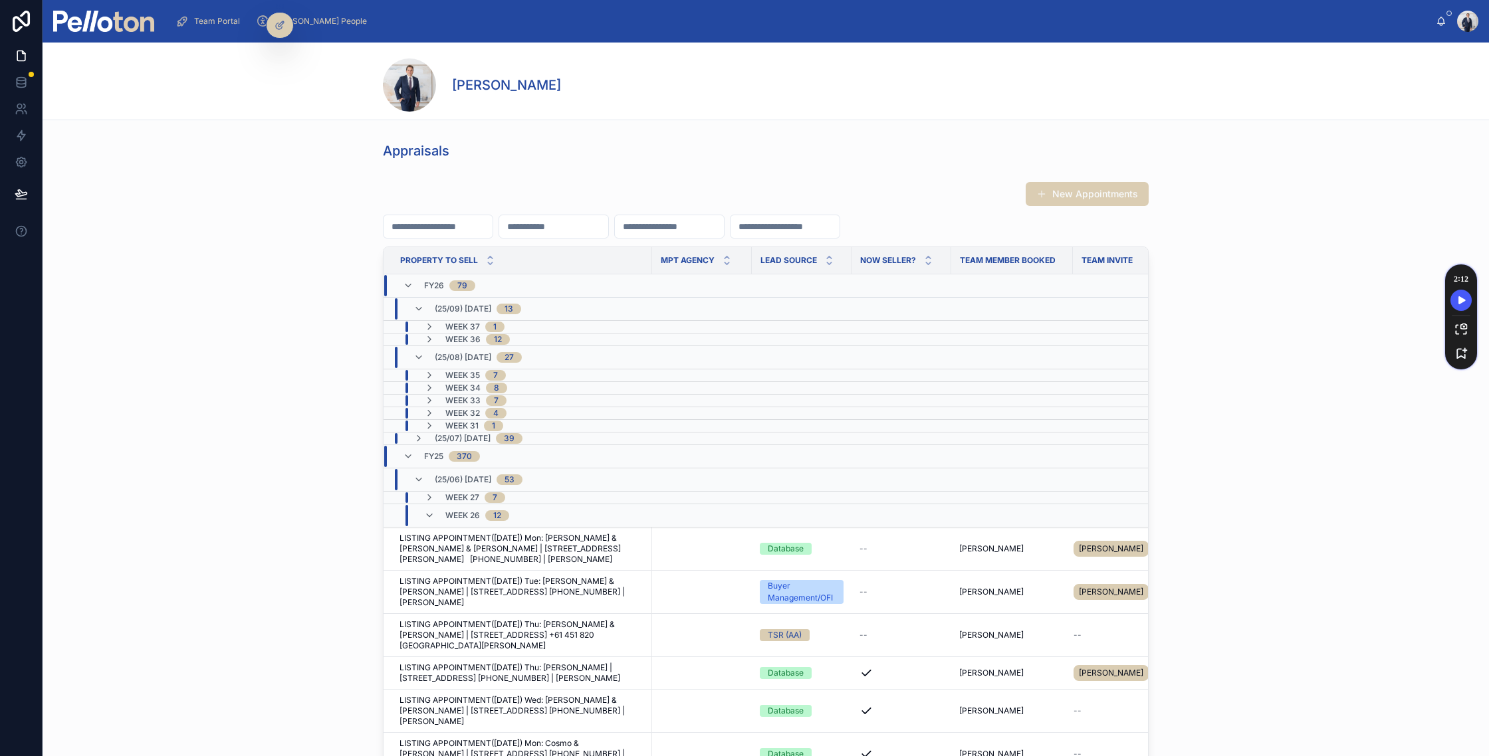
click at [437, 514] on div "Week 26 12" at bounding box center [466, 515] width 85 height 21
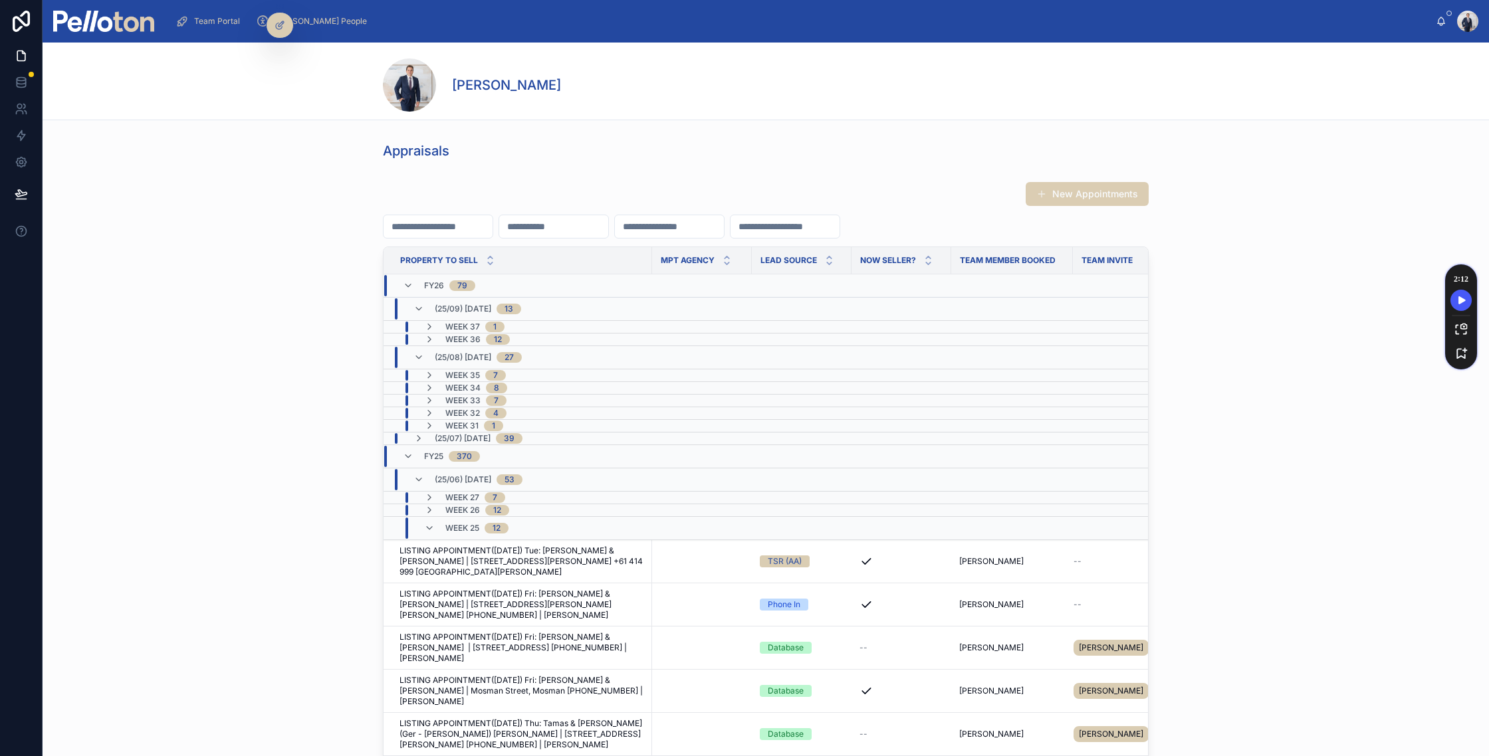
click at [437, 525] on div "Week 25 12" at bounding box center [466, 528] width 84 height 21
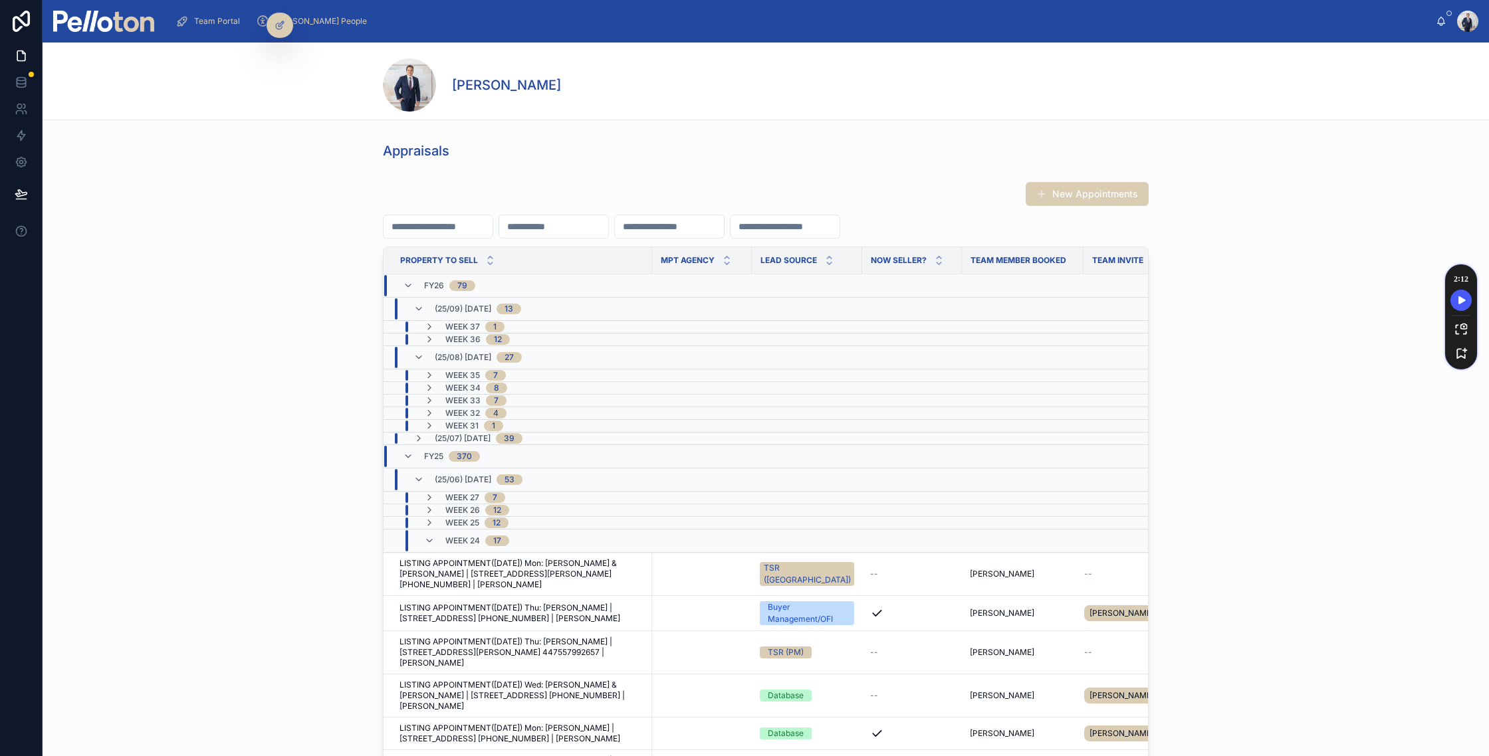
click at [437, 540] on div "Week 24 17" at bounding box center [466, 540] width 85 height 21
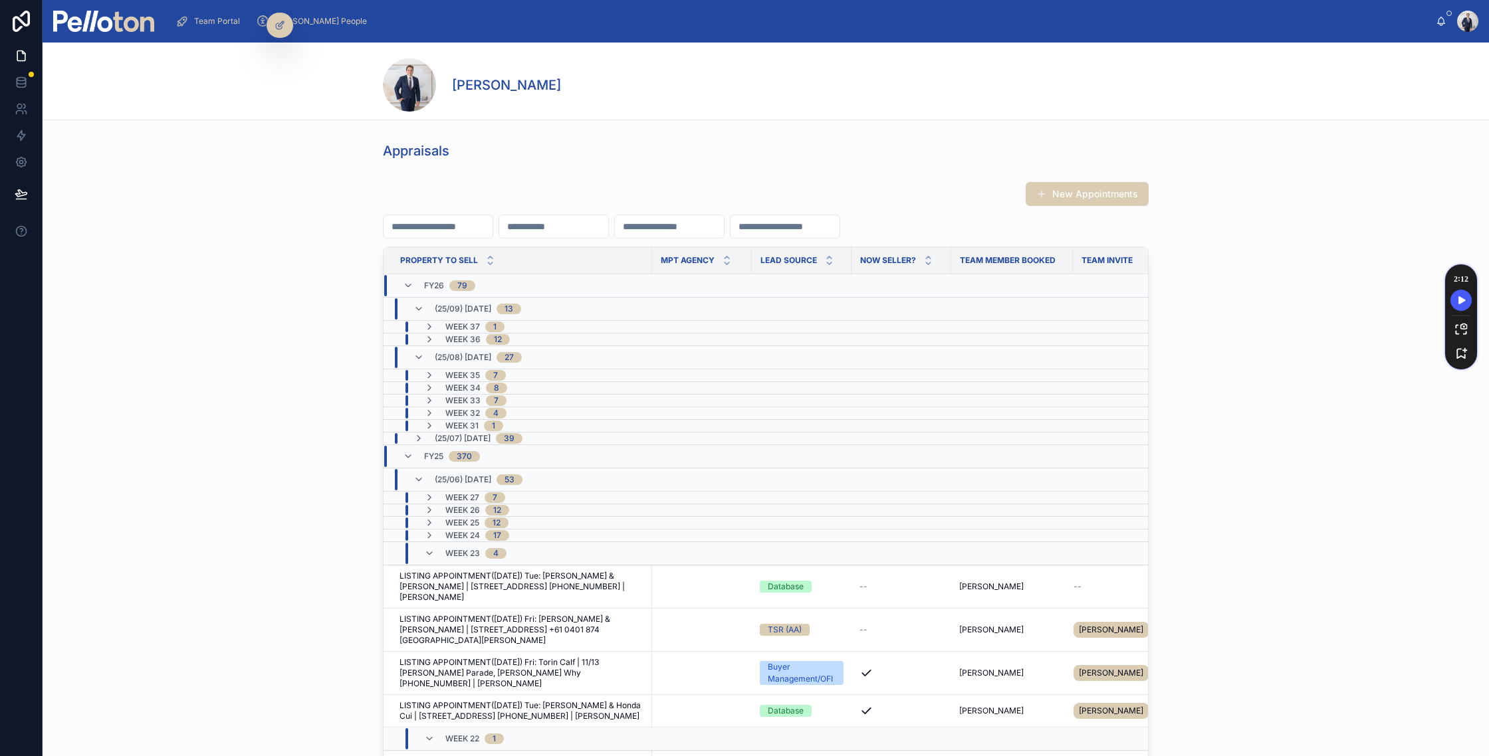
click at [436, 553] on div "Week 23 4" at bounding box center [465, 553] width 82 height 21
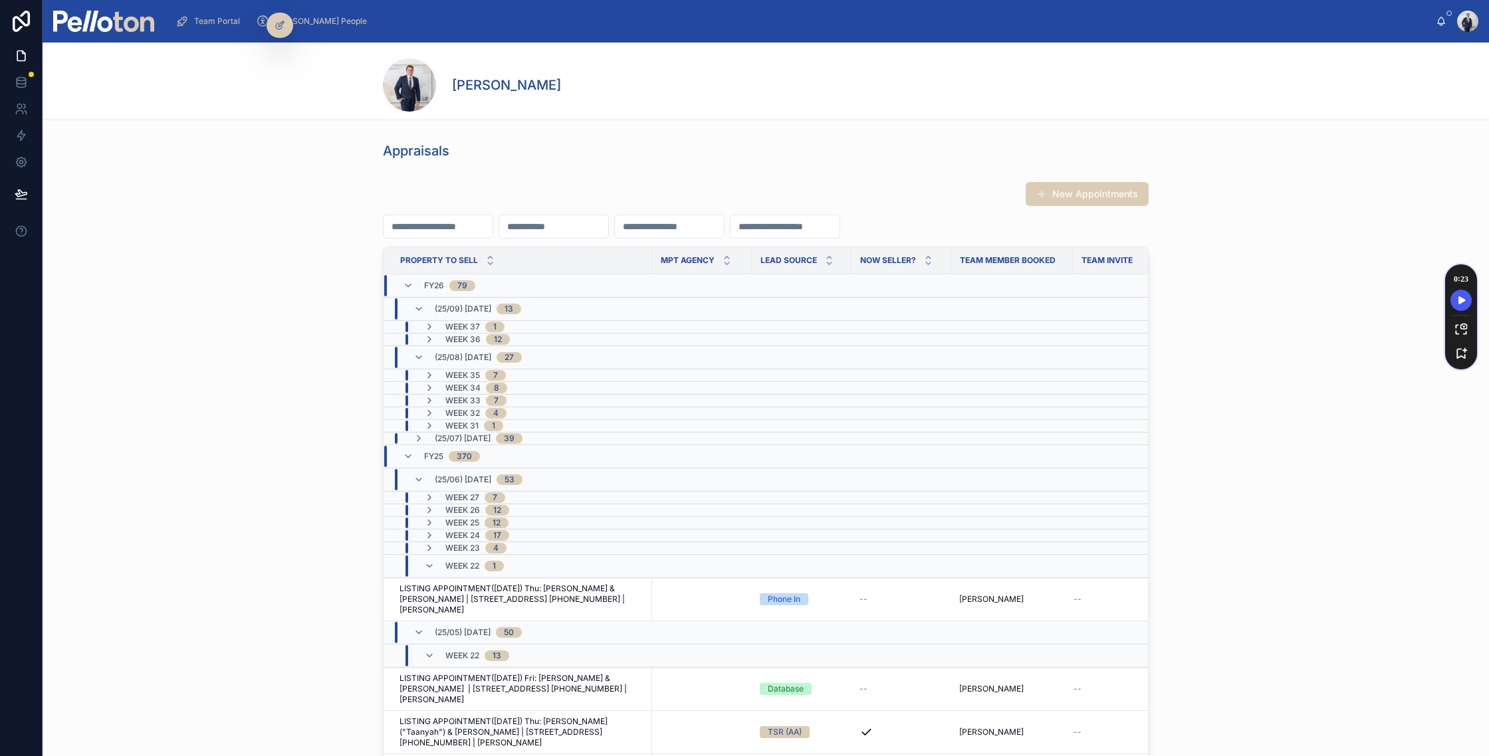
click at [436, 566] on div "Week 22 1" at bounding box center [464, 566] width 80 height 21
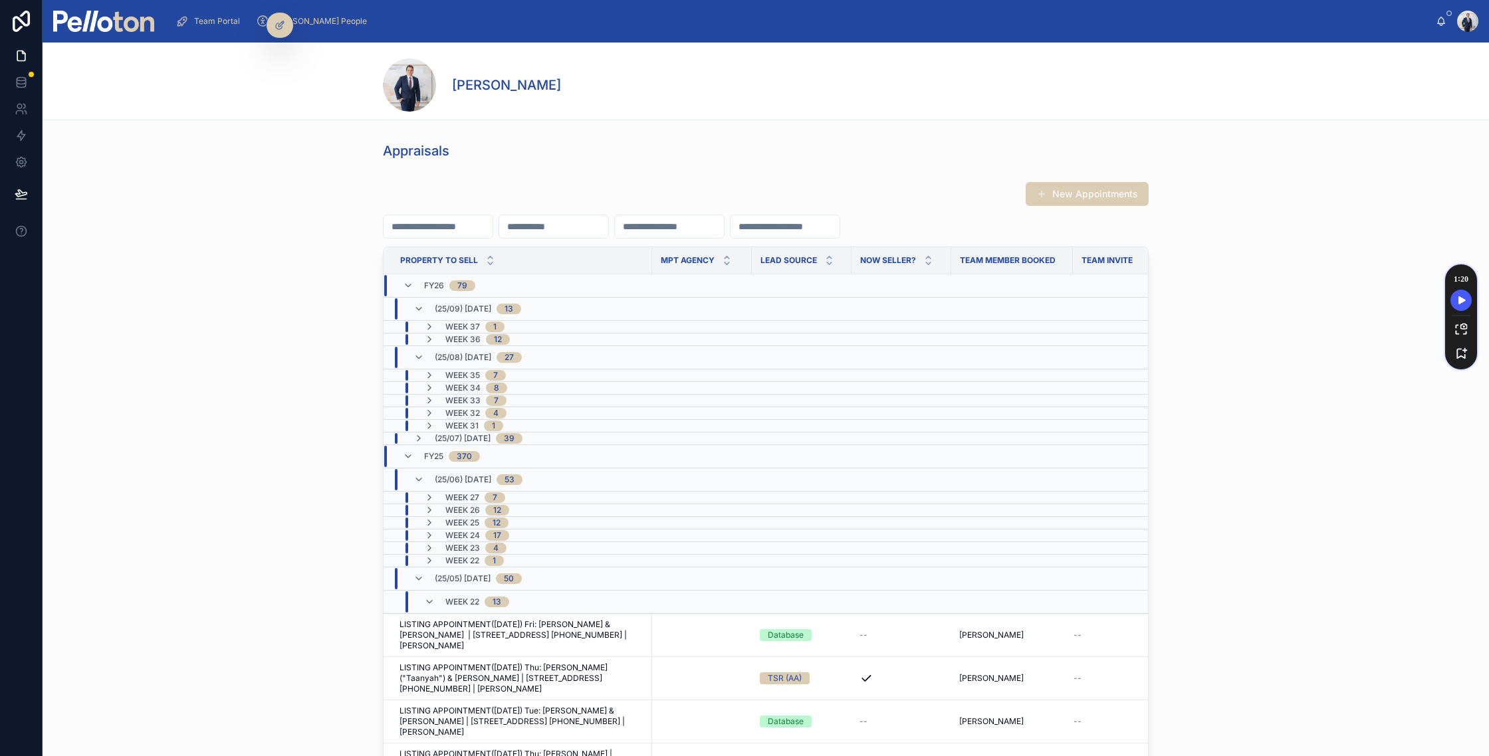
click at [436, 607] on div "Week 22 13" at bounding box center [466, 602] width 85 height 21
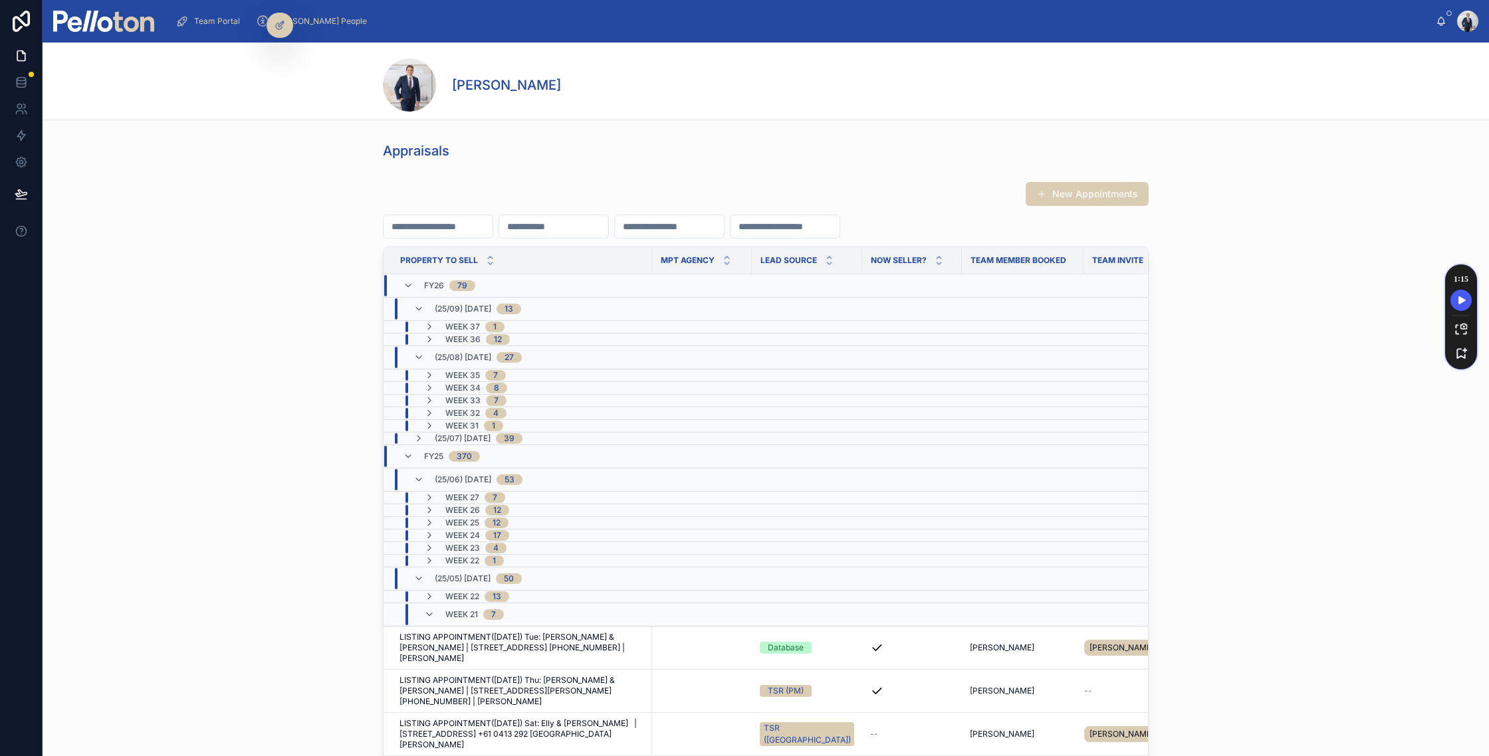
click at [439, 593] on div "Week 22 13" at bounding box center [466, 597] width 85 height 11
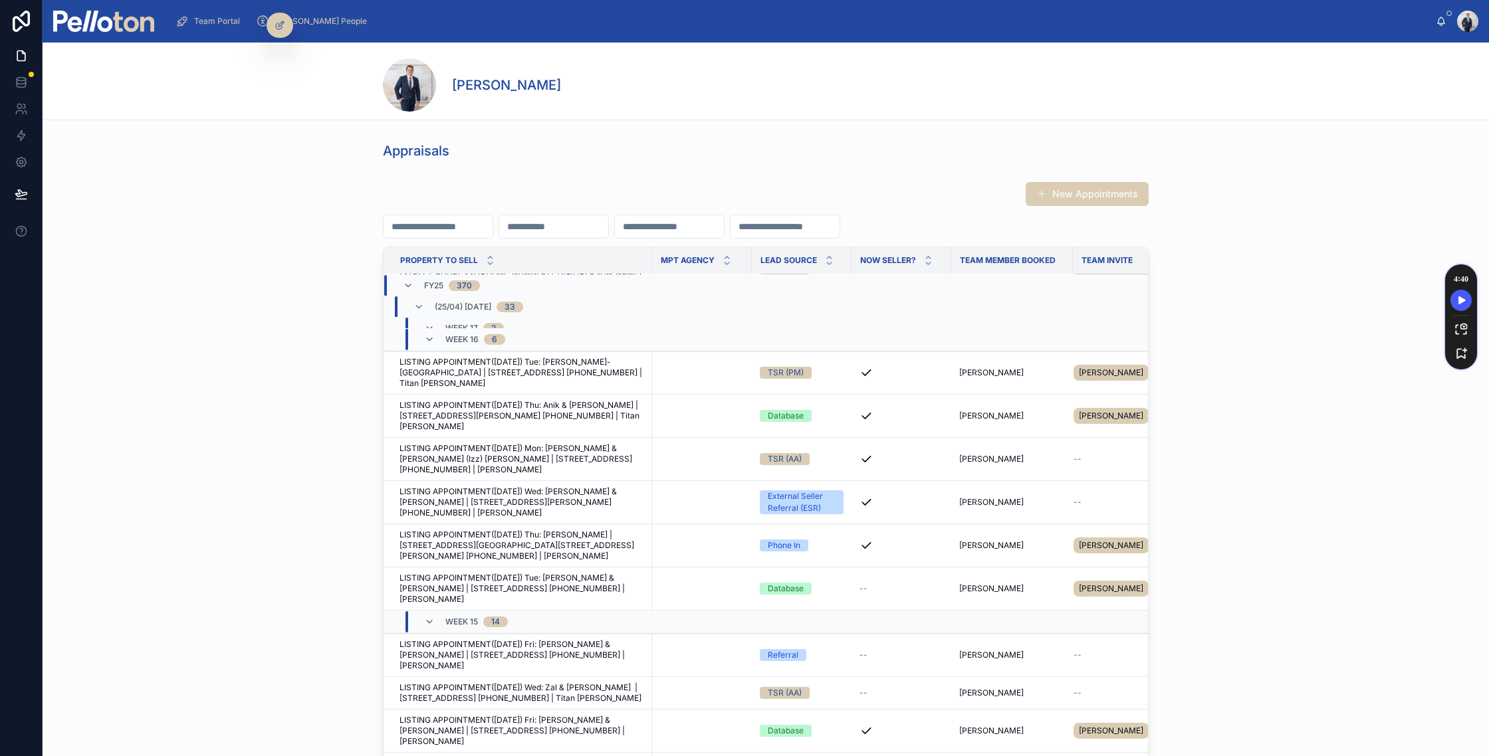
scroll to position [3235, 0]
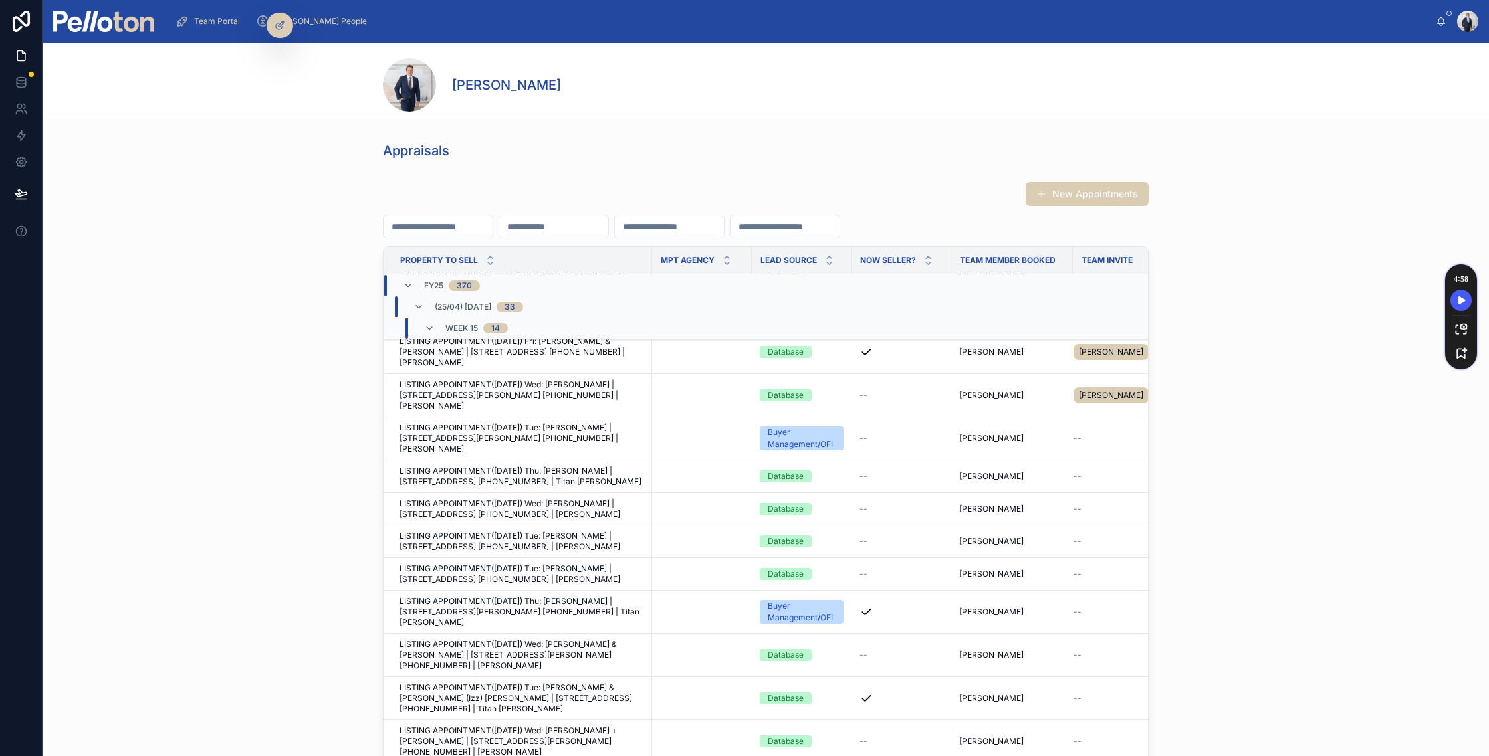
click at [318, 356] on div "New Appointments Property to sell MPT Agency Lead Source Now Seller? Team Membe…" at bounding box center [766, 498] width 1446 height 645
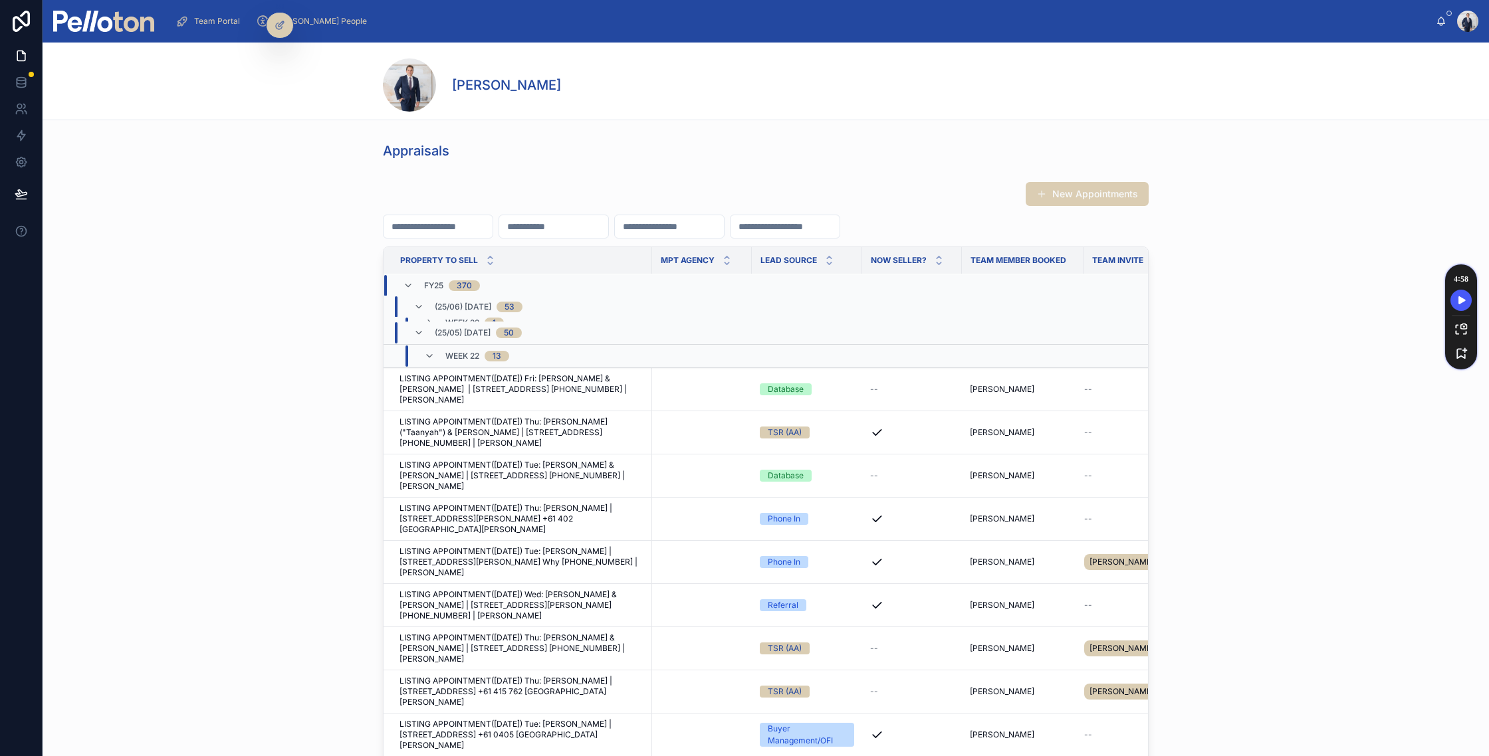
scroll to position [0, 0]
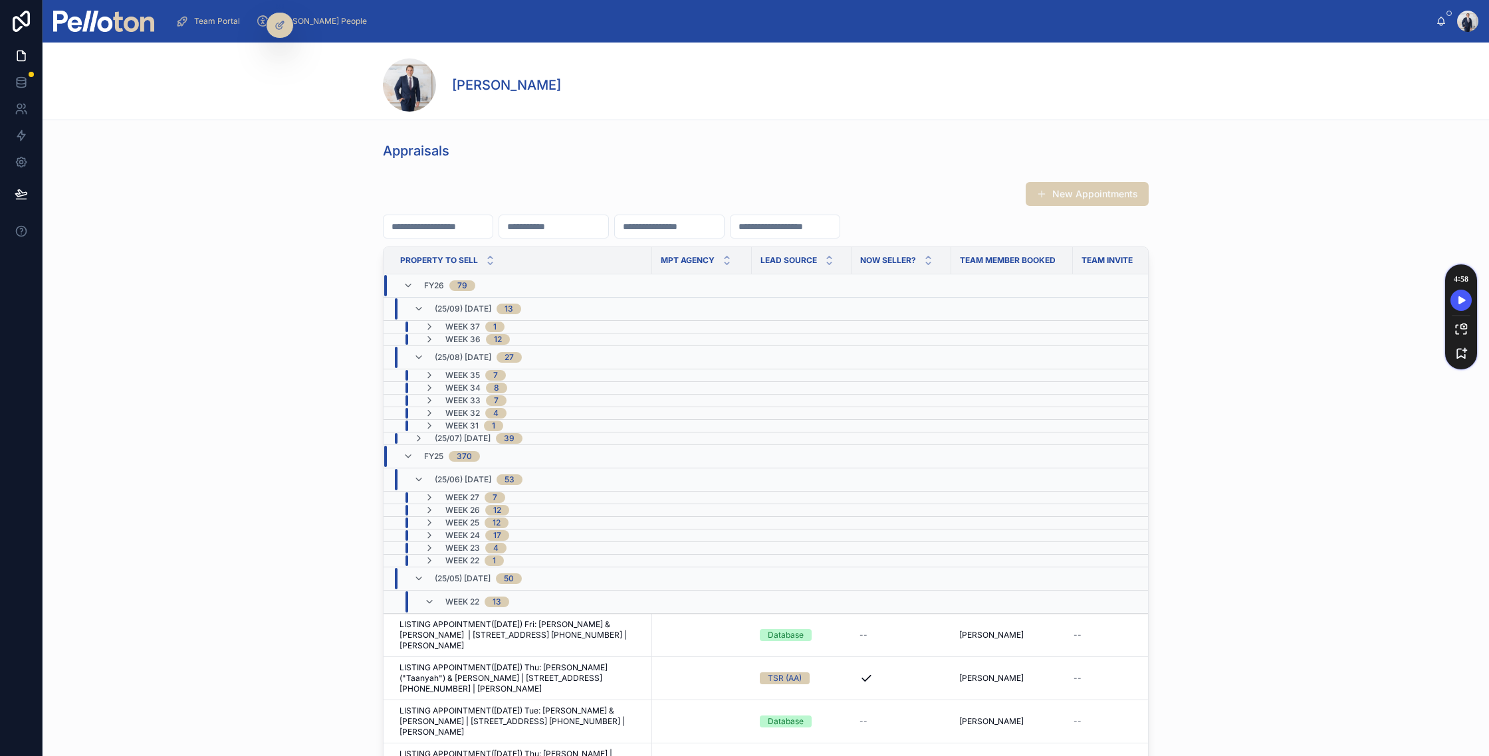
click at [109, 15] on img at bounding box center [103, 21] width 101 height 21
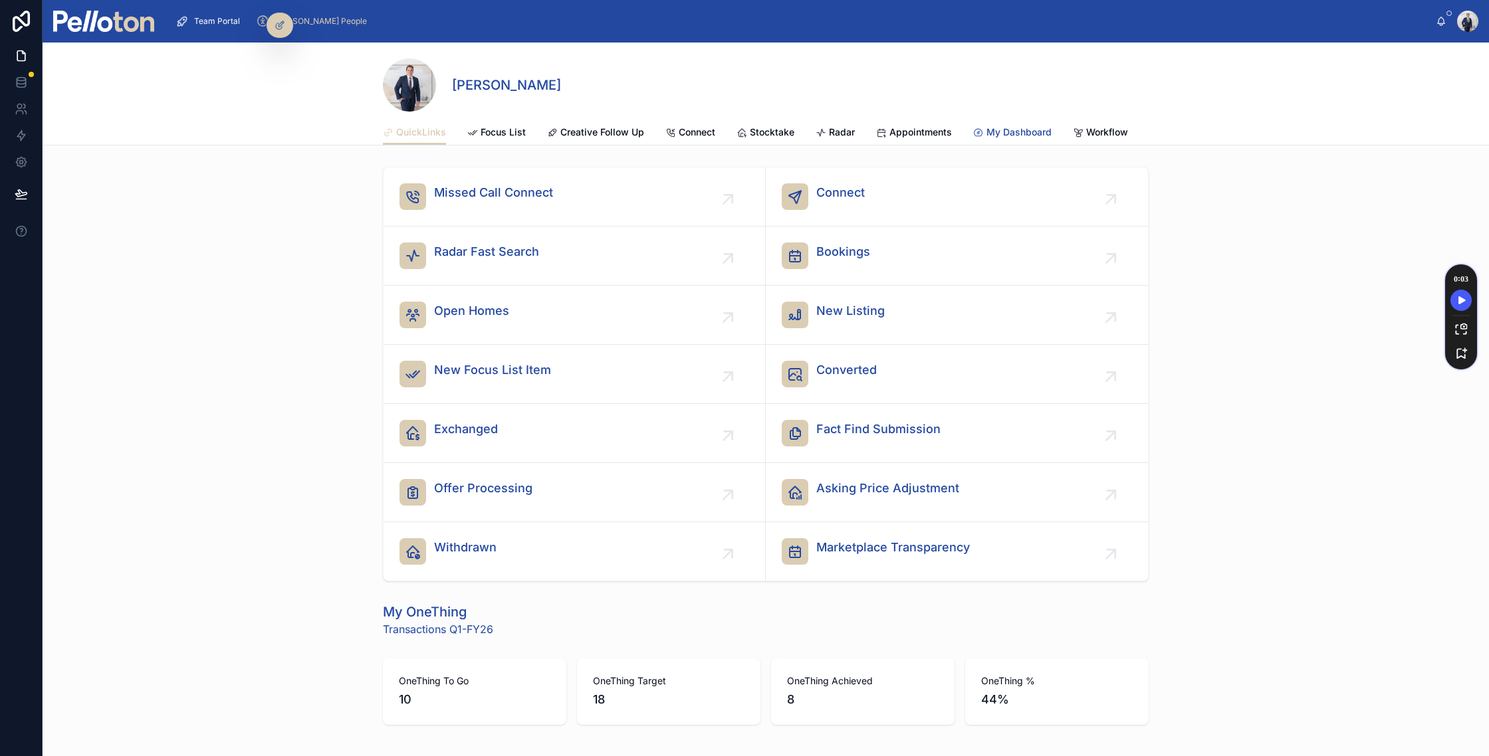
click at [988, 130] on span "My Dashboard" at bounding box center [1018, 132] width 65 height 13
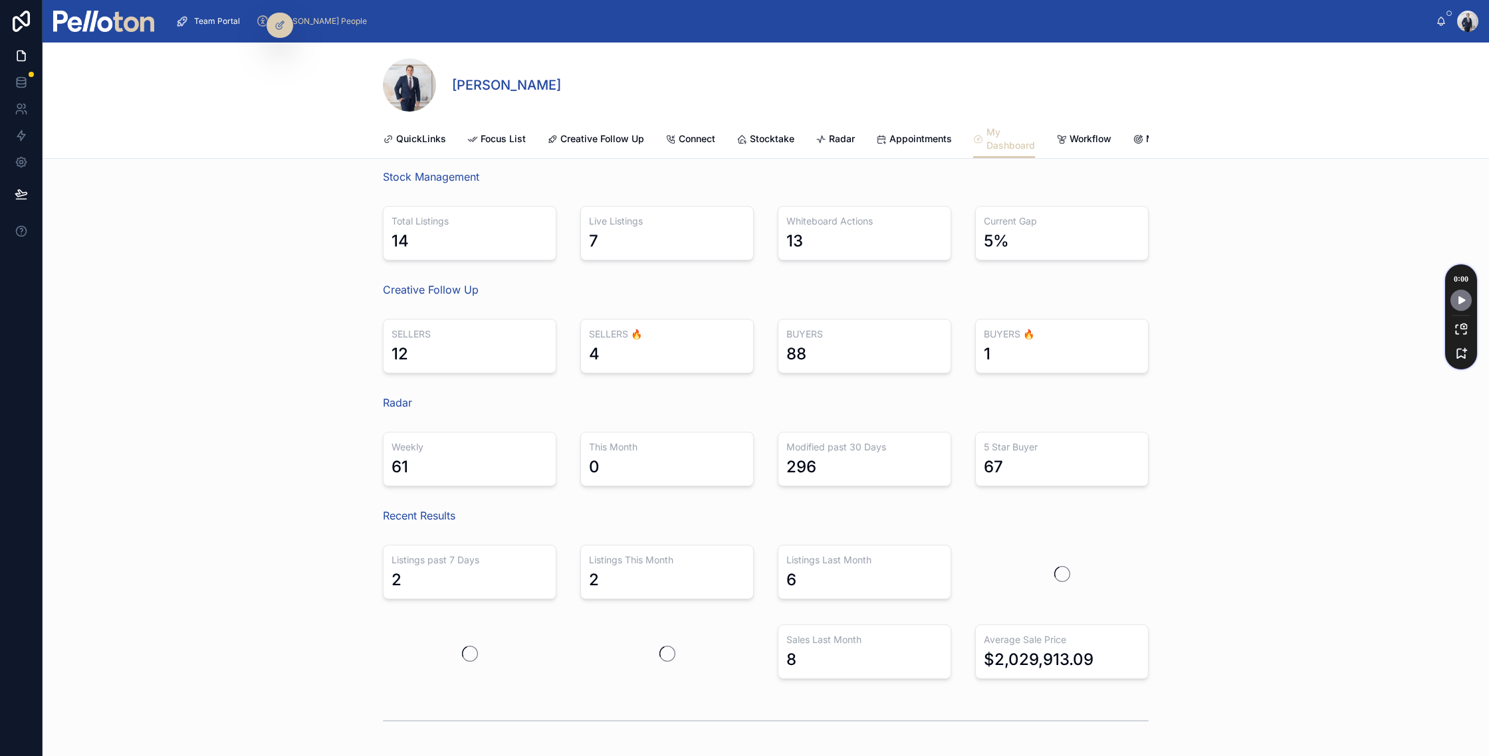
scroll to position [909, 0]
